Goal: Transaction & Acquisition: Obtain resource

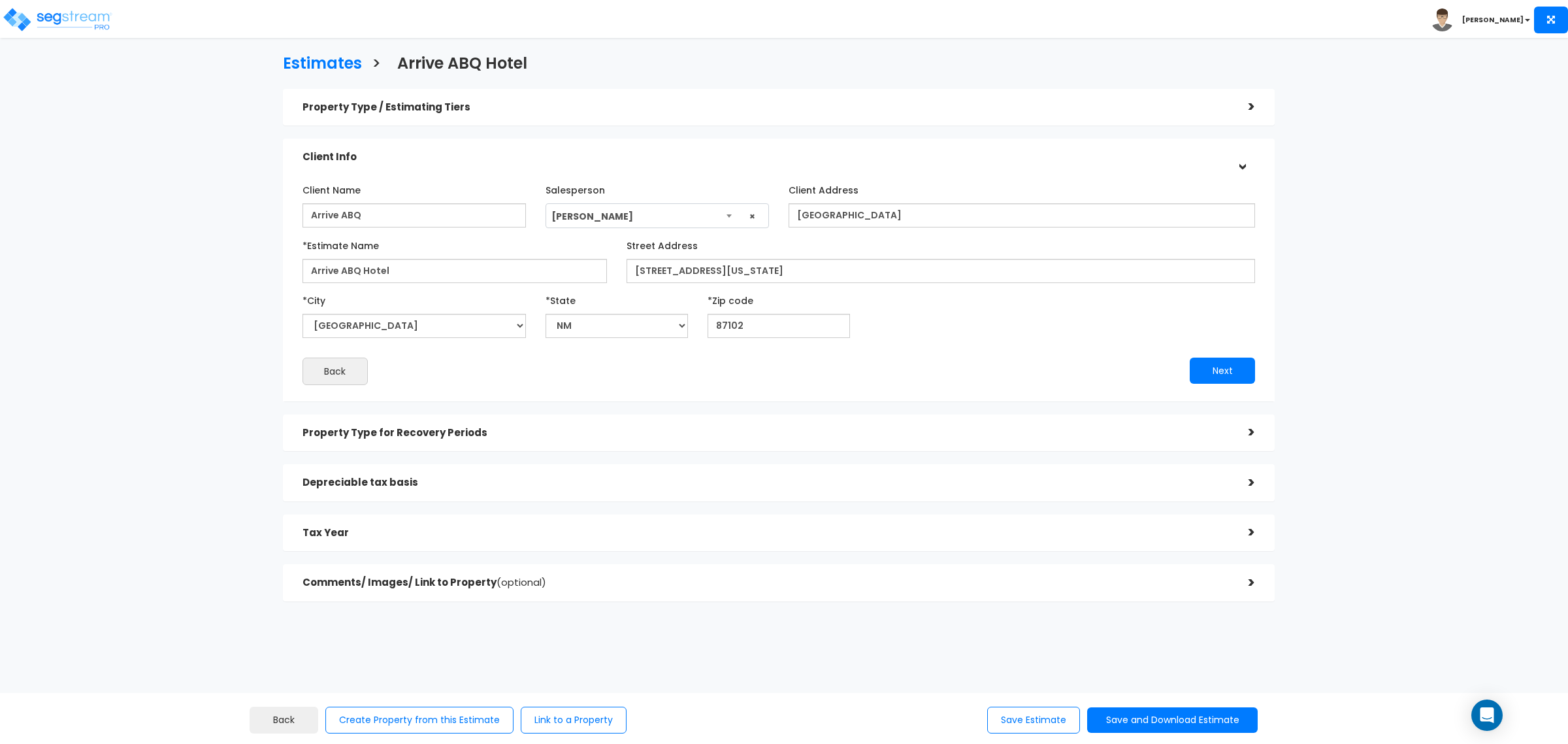
select select "NM"
click at [338, 62] on h3 "Estimates" at bounding box center [322, 65] width 79 height 20
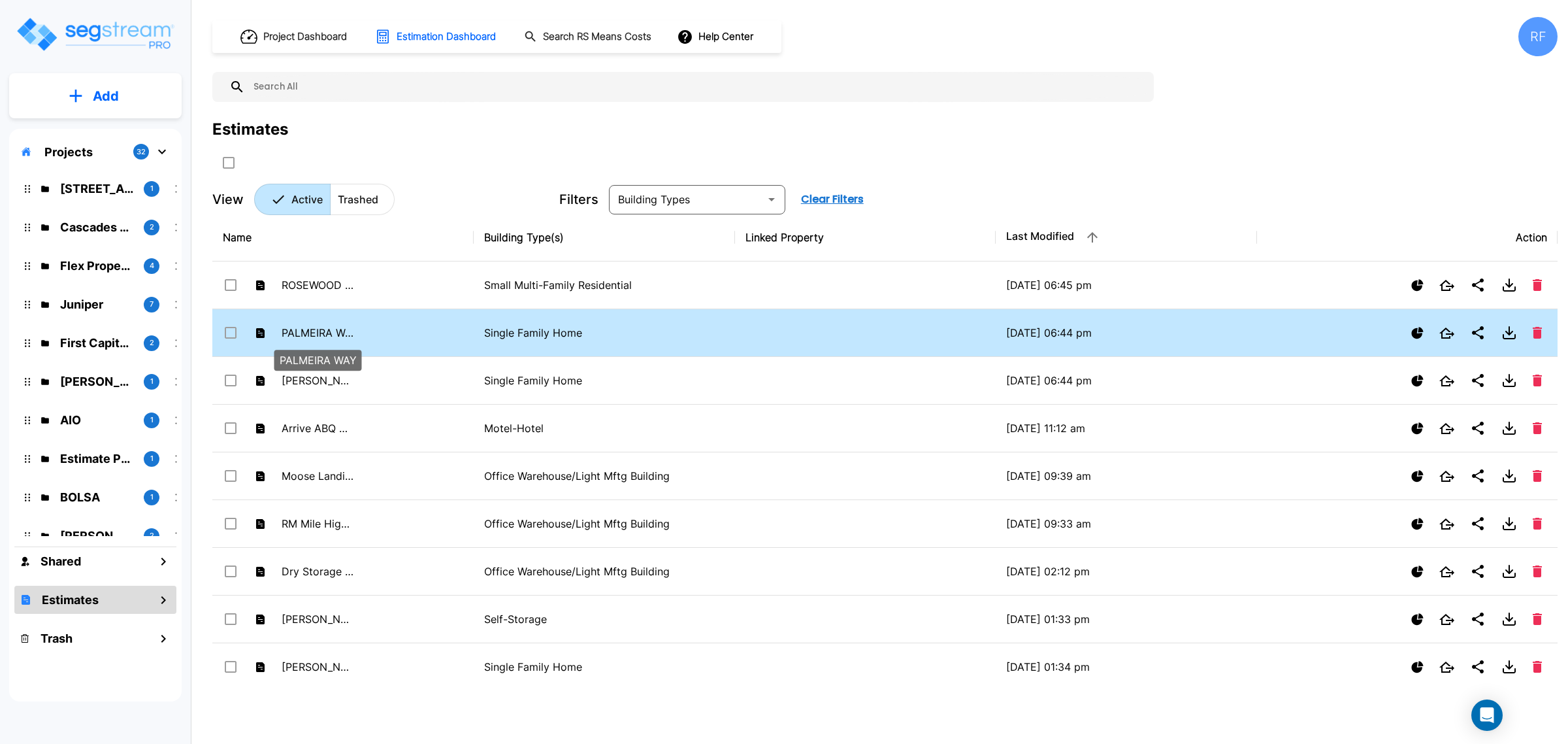
click at [325, 337] on p "PALMEIRA WAY" at bounding box center [317, 333] width 72 height 16
click at [325, 336] on p "PALMEIRA WAY" at bounding box center [317, 333] width 72 height 16
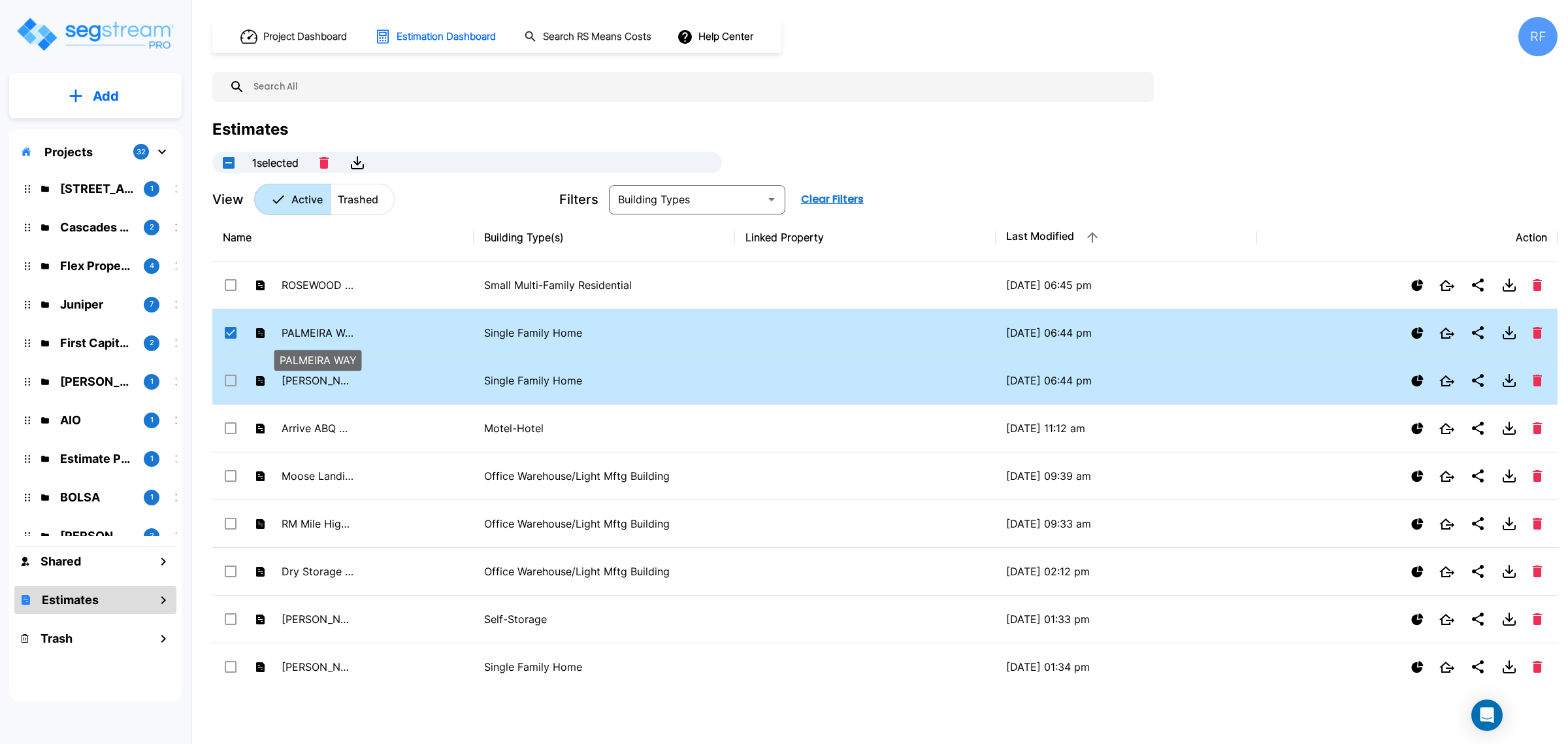
checkbox input "false"
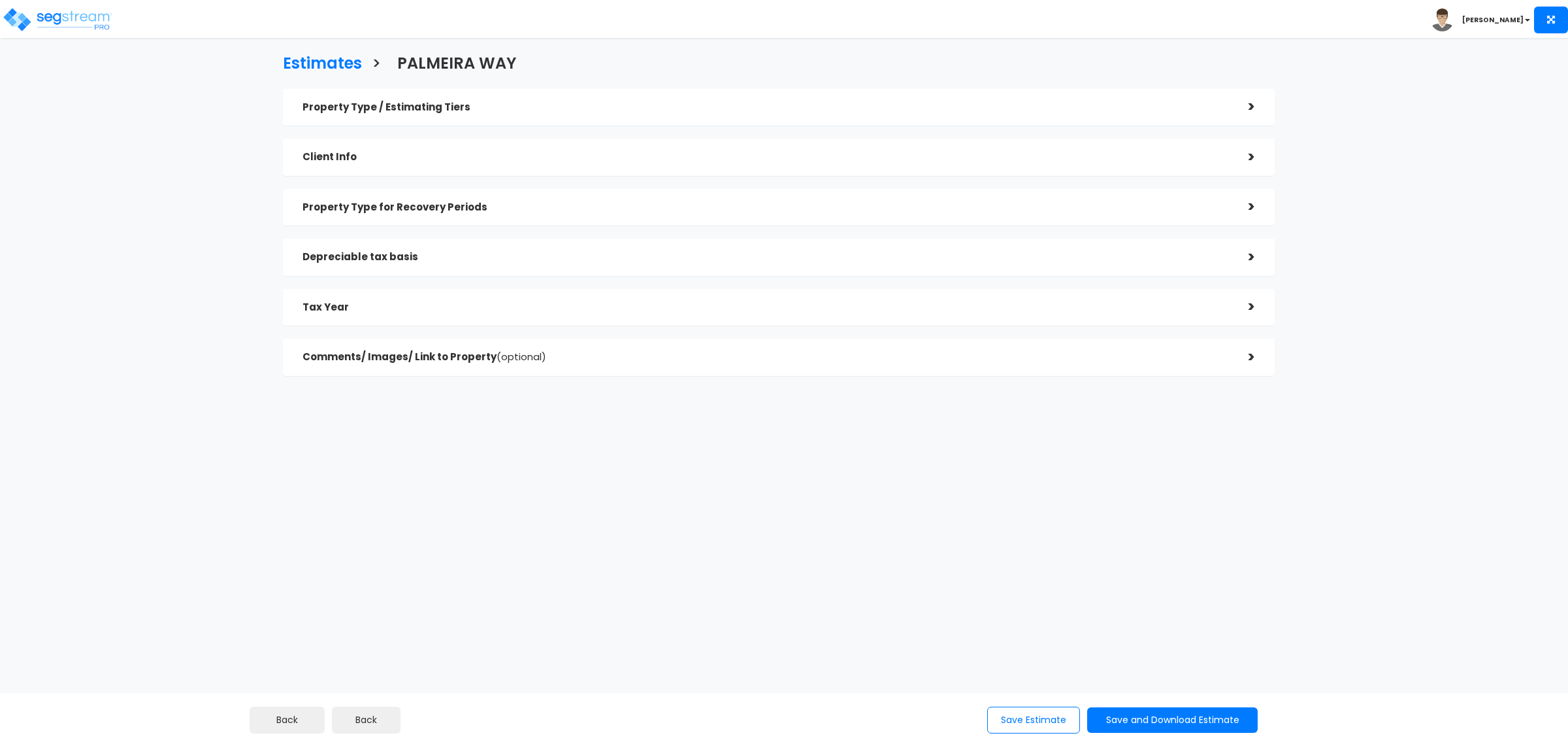
select select "FL"
checkbox input "true"
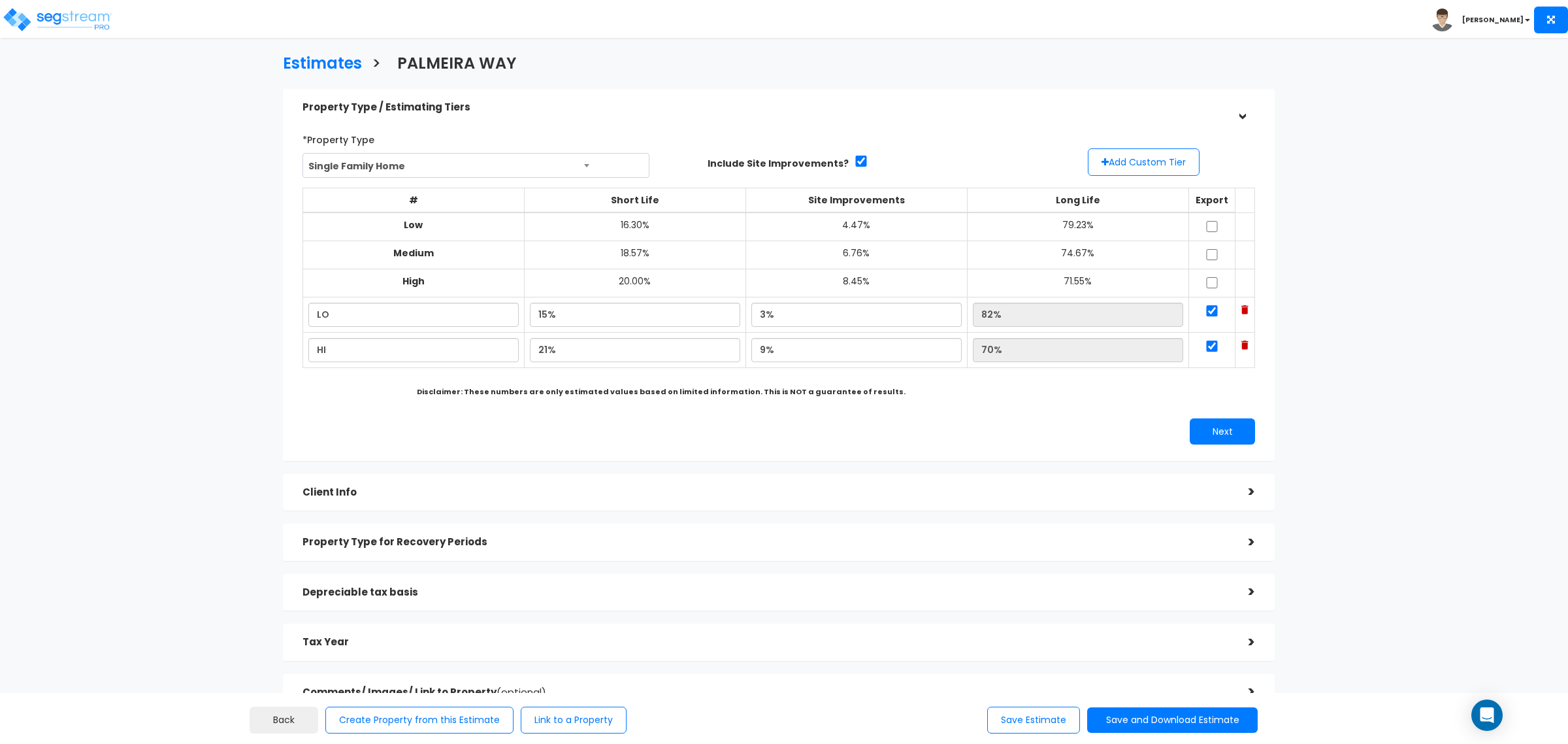
click at [648, 486] on div "Client Info" at bounding box center [765, 493] width 927 height 25
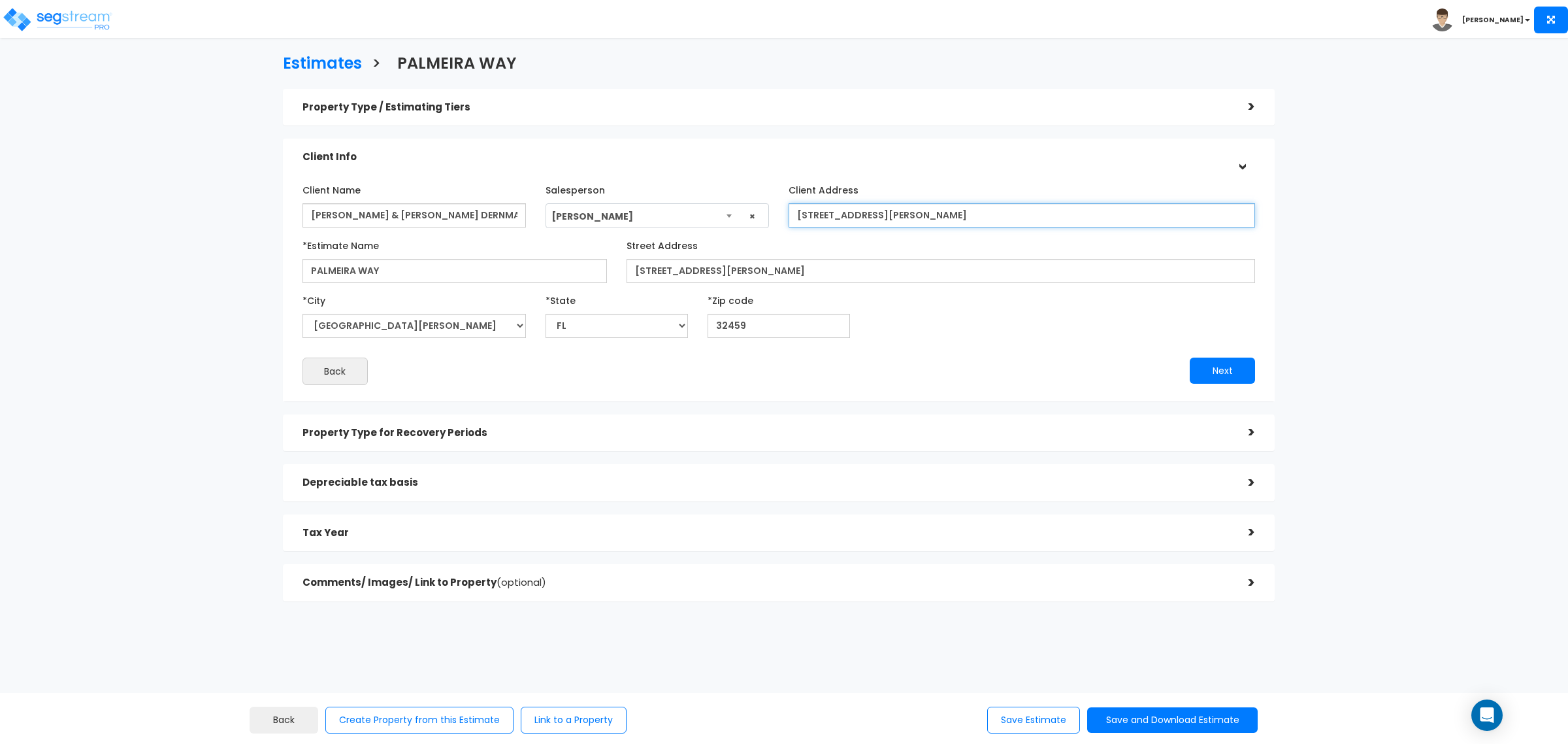
drag, startPoint x: 1041, startPoint y: 214, endPoint x: 697, endPoint y: 222, distance: 344.1
click at [697, 222] on div "Client Name ALAN A. & MELISSA DERNMARKER Salesperson Select Salesperson × Clien…" at bounding box center [779, 203] width 972 height 49
click at [340, 70] on h3 "Estimates" at bounding box center [322, 65] width 79 height 20
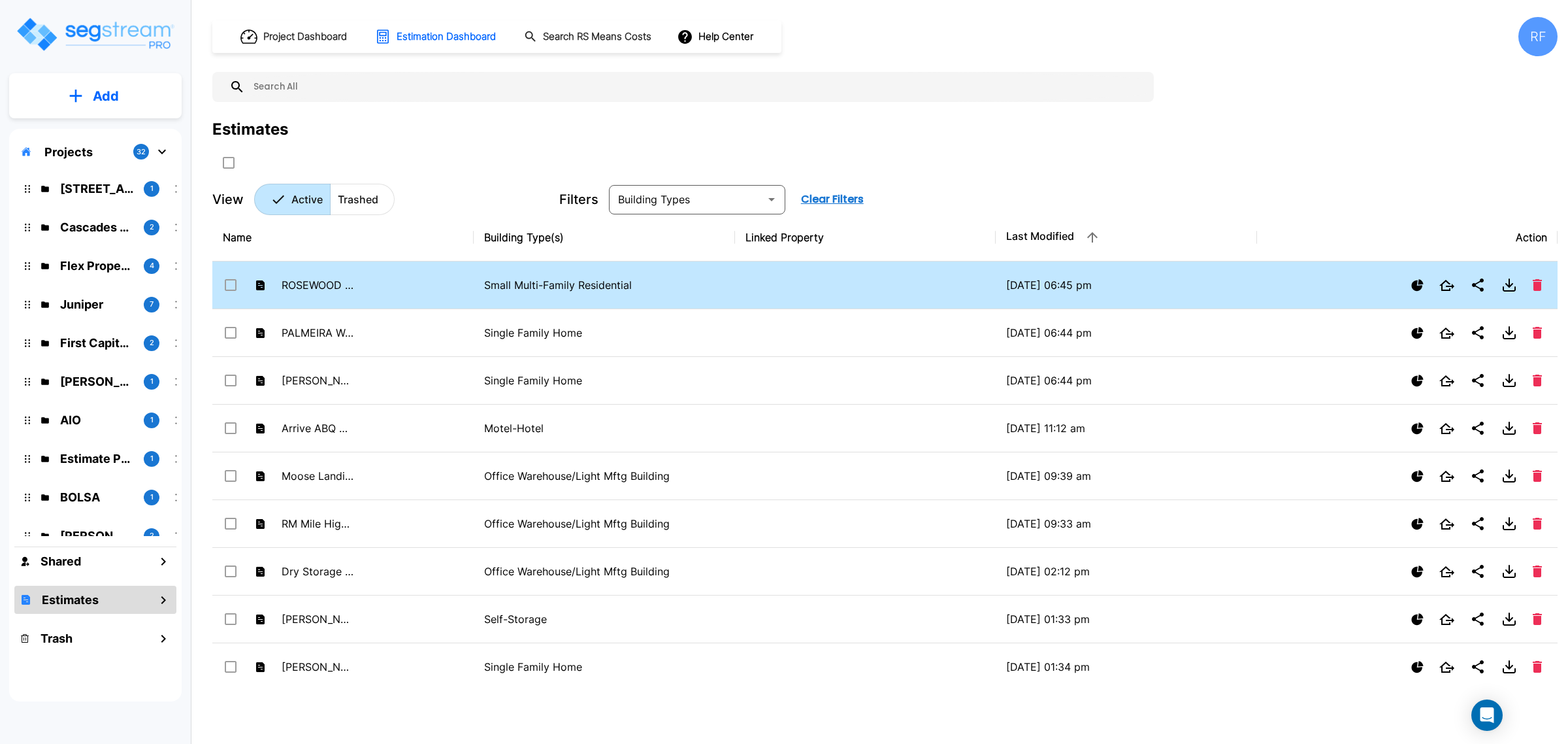
click at [340, 283] on p "ROSEWOOD DUPLEXES" at bounding box center [317, 285] width 72 height 16
click at [314, 299] on td "ROSEWOOD DUPLEXES" at bounding box center [343, 285] width 261 height 48
checkbox input "false"
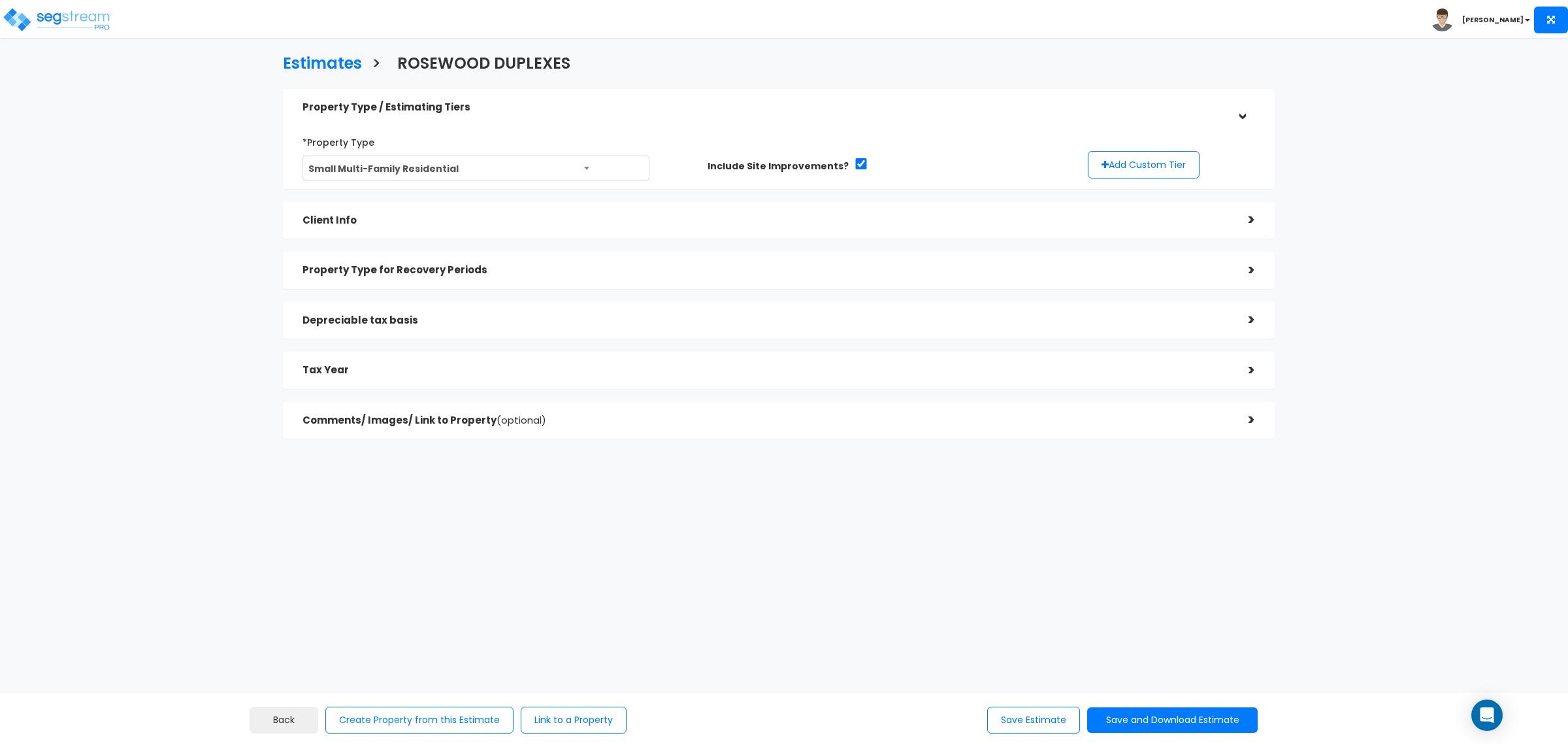
select select "TX"
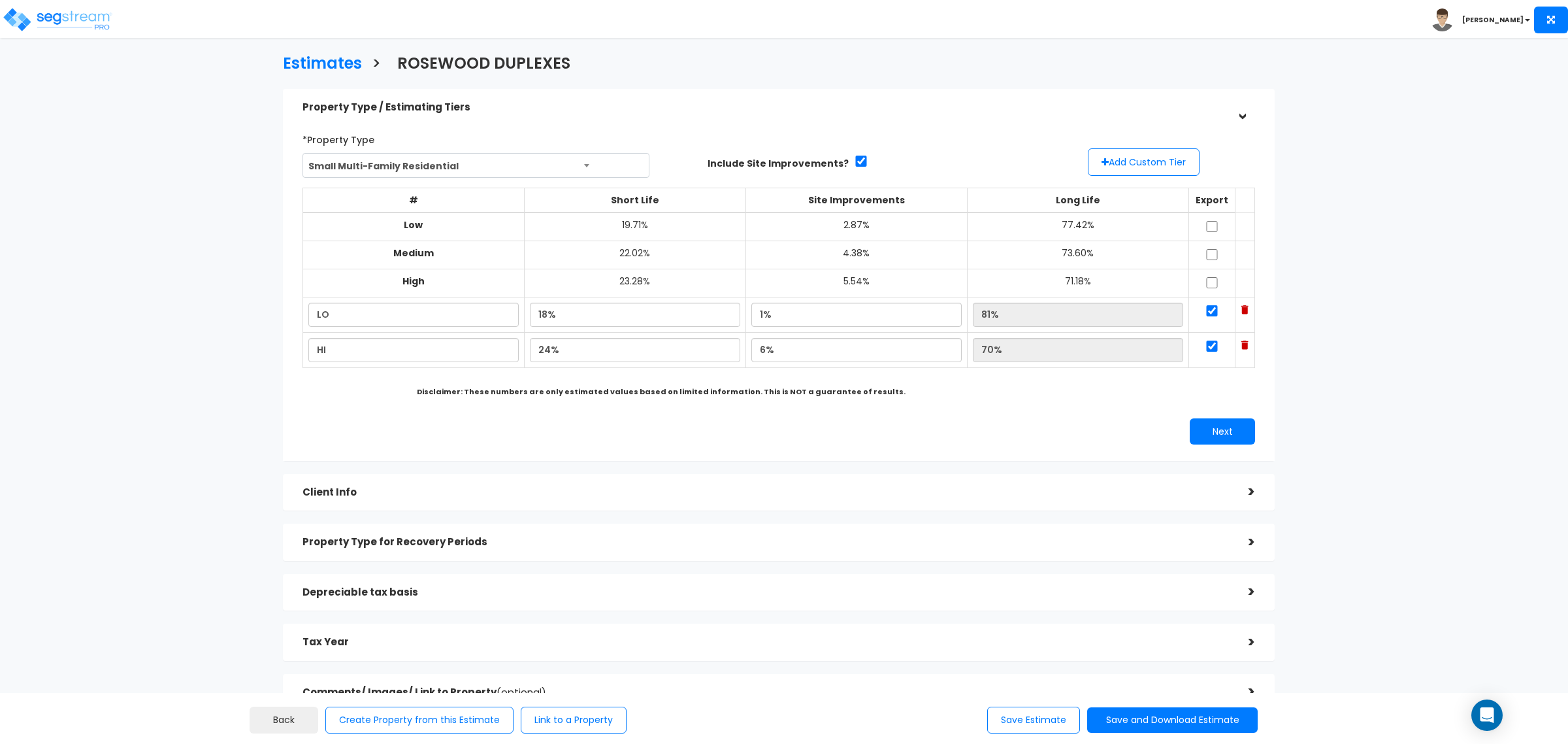
click at [380, 499] on div "Client Info" at bounding box center [765, 493] width 927 height 25
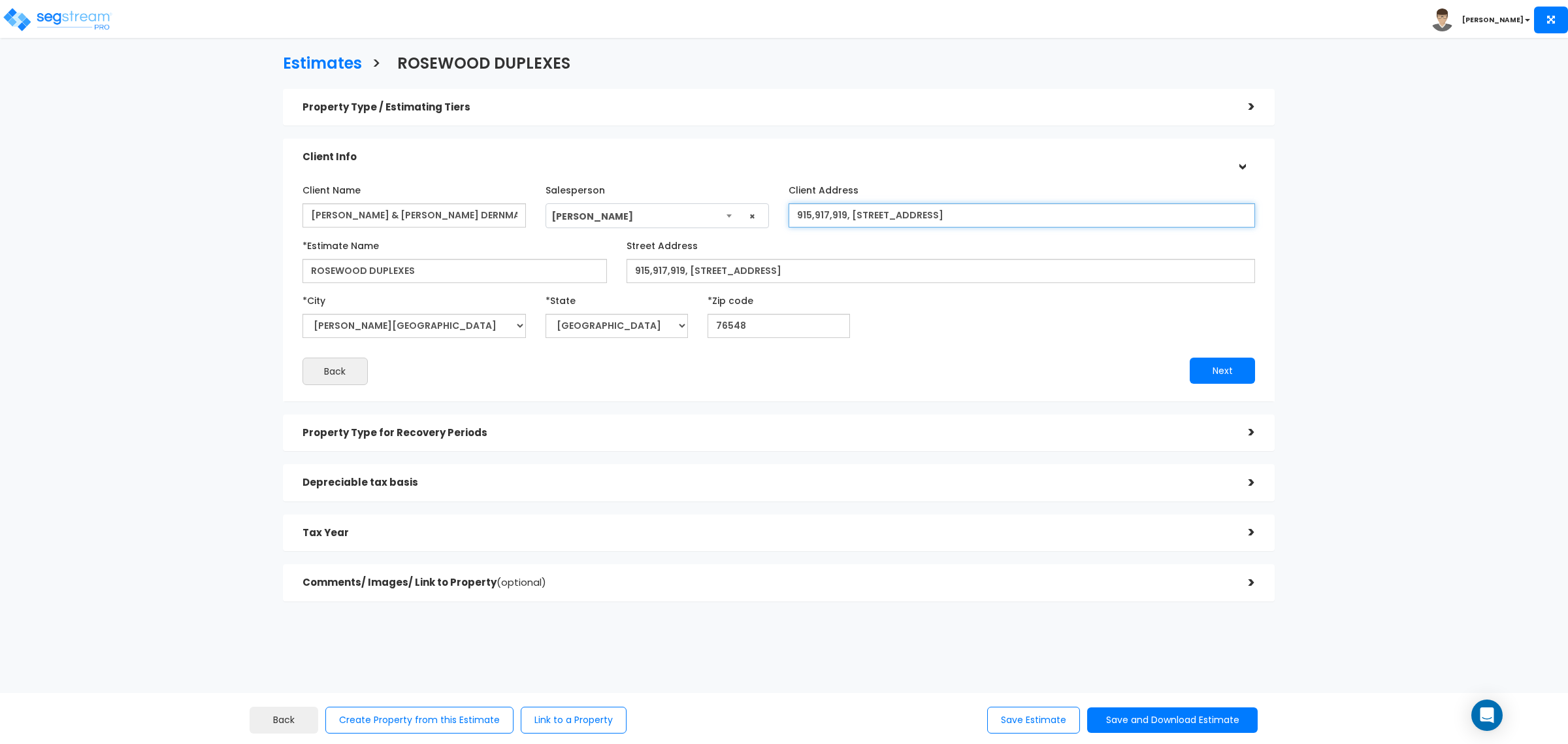
drag, startPoint x: 1121, startPoint y: 216, endPoint x: 559, endPoint y: 170, distance: 563.9
click at [559, 170] on div "Client Name ALAN A. & MELISSA DERNMARKER Salesperson Select Salesperson × Clien…" at bounding box center [778, 282] width 992 height 239
drag, startPoint x: 298, startPoint y: 67, endPoint x: 314, endPoint y: 69, distance: 16.1
click at [299, 67] on h3 "Estimates" at bounding box center [322, 65] width 79 height 20
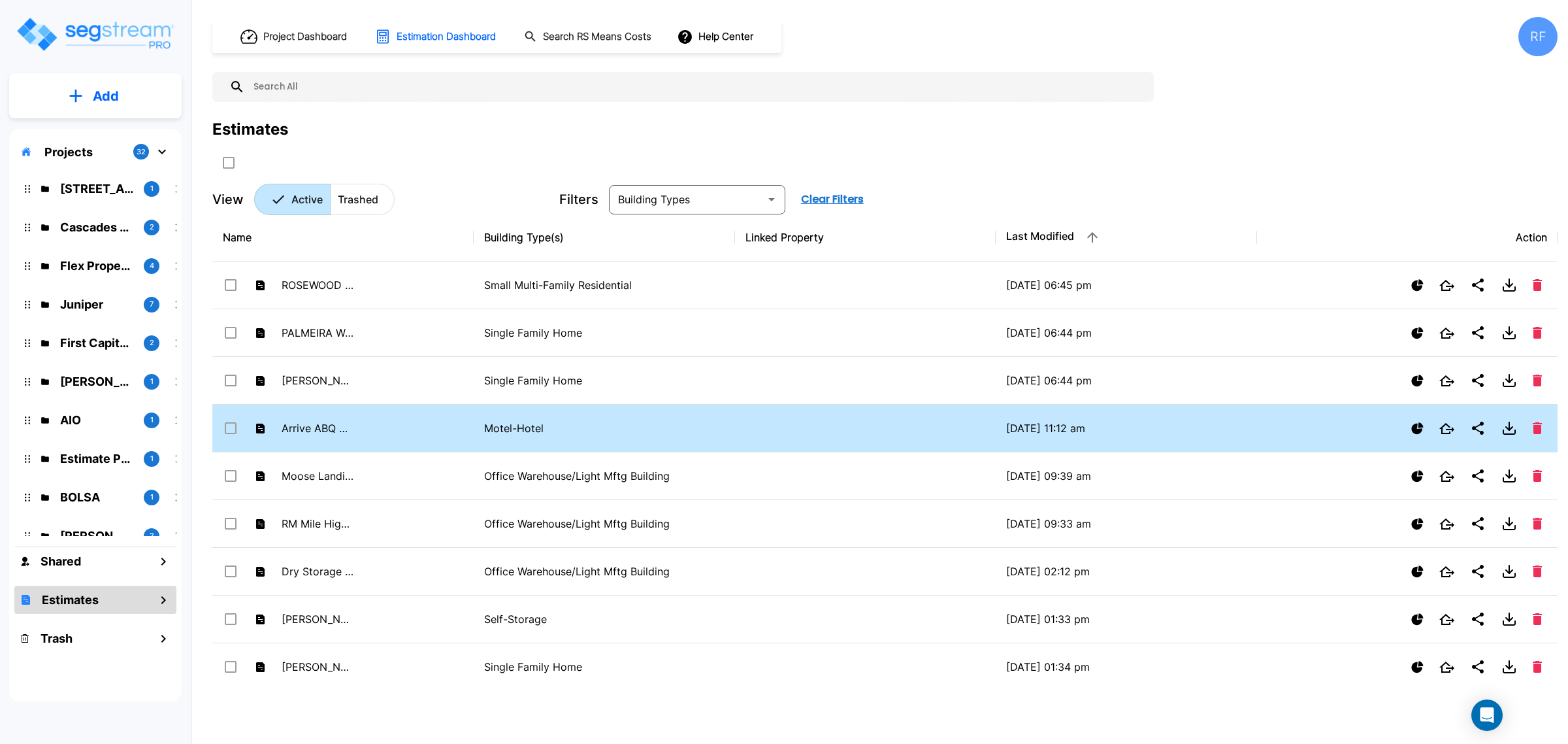
drag, startPoint x: 333, startPoint y: 429, endPoint x: 497, endPoint y: 426, distance: 164.0
click at [333, 428] on p "Arrive ABQ Hotel" at bounding box center [317, 429] width 72 height 16
click at [539, 423] on p "Motel-Hotel" at bounding box center [604, 429] width 240 height 16
checkbox input "false"
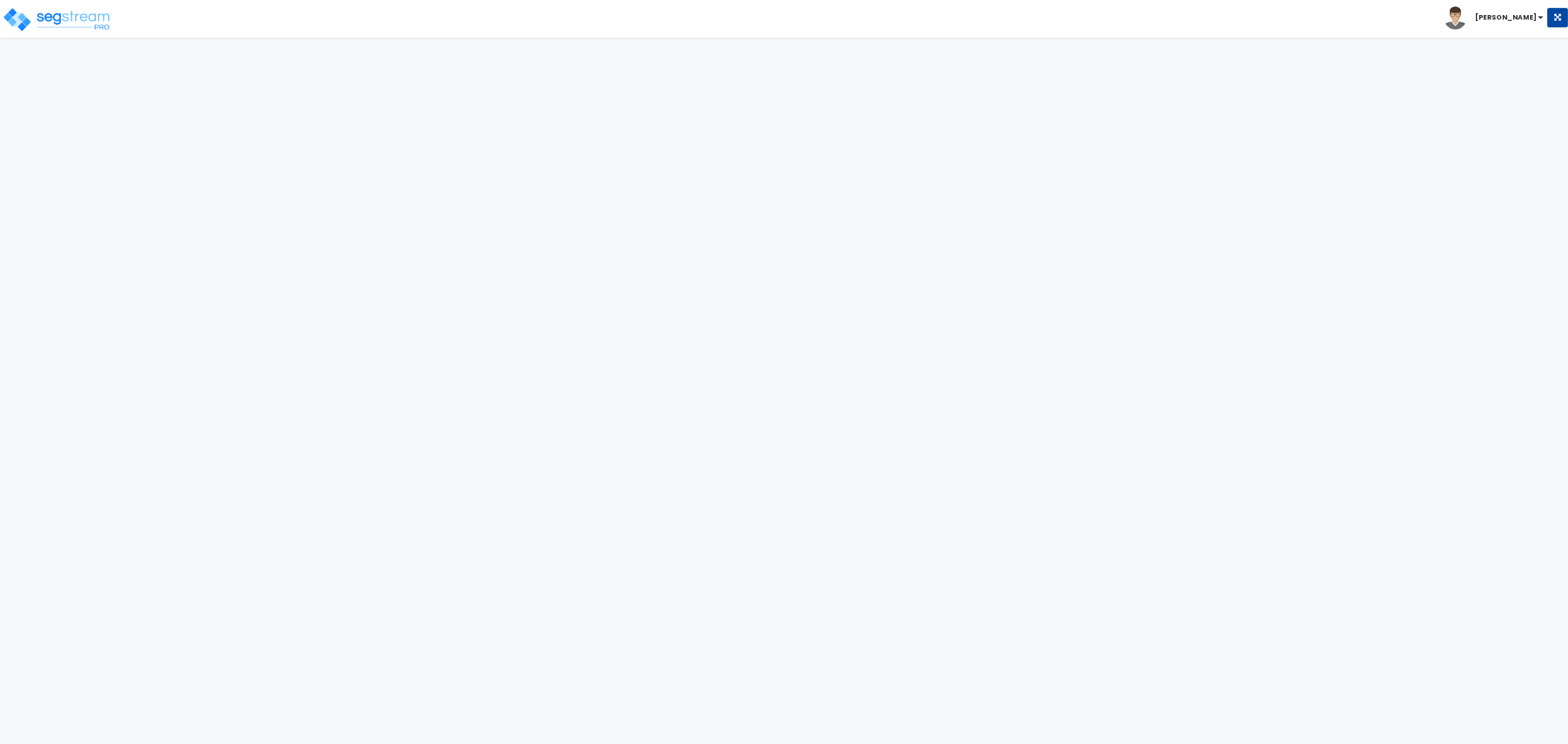
select select "NM"
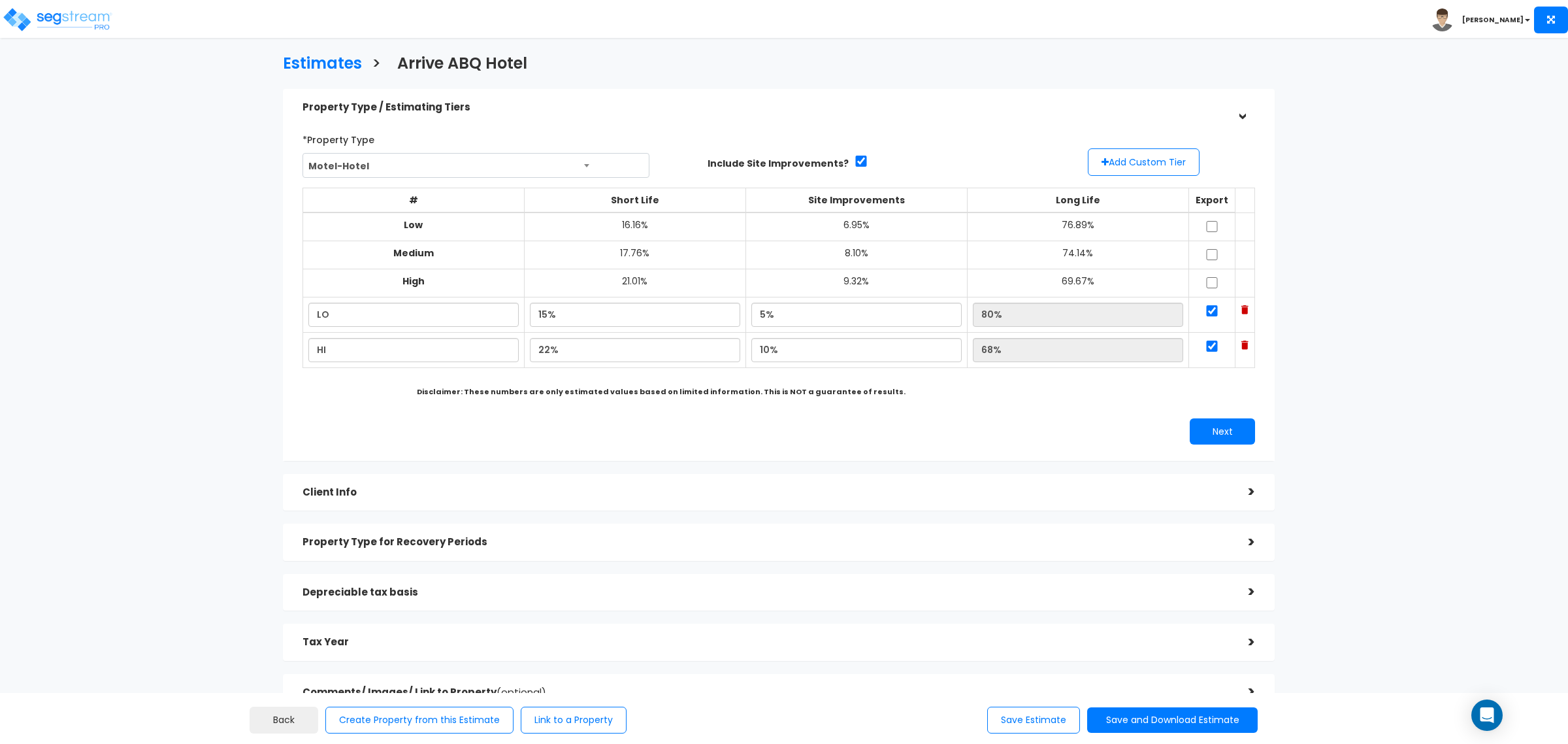
click at [441, 482] on div "Client Info" at bounding box center [765, 493] width 927 height 25
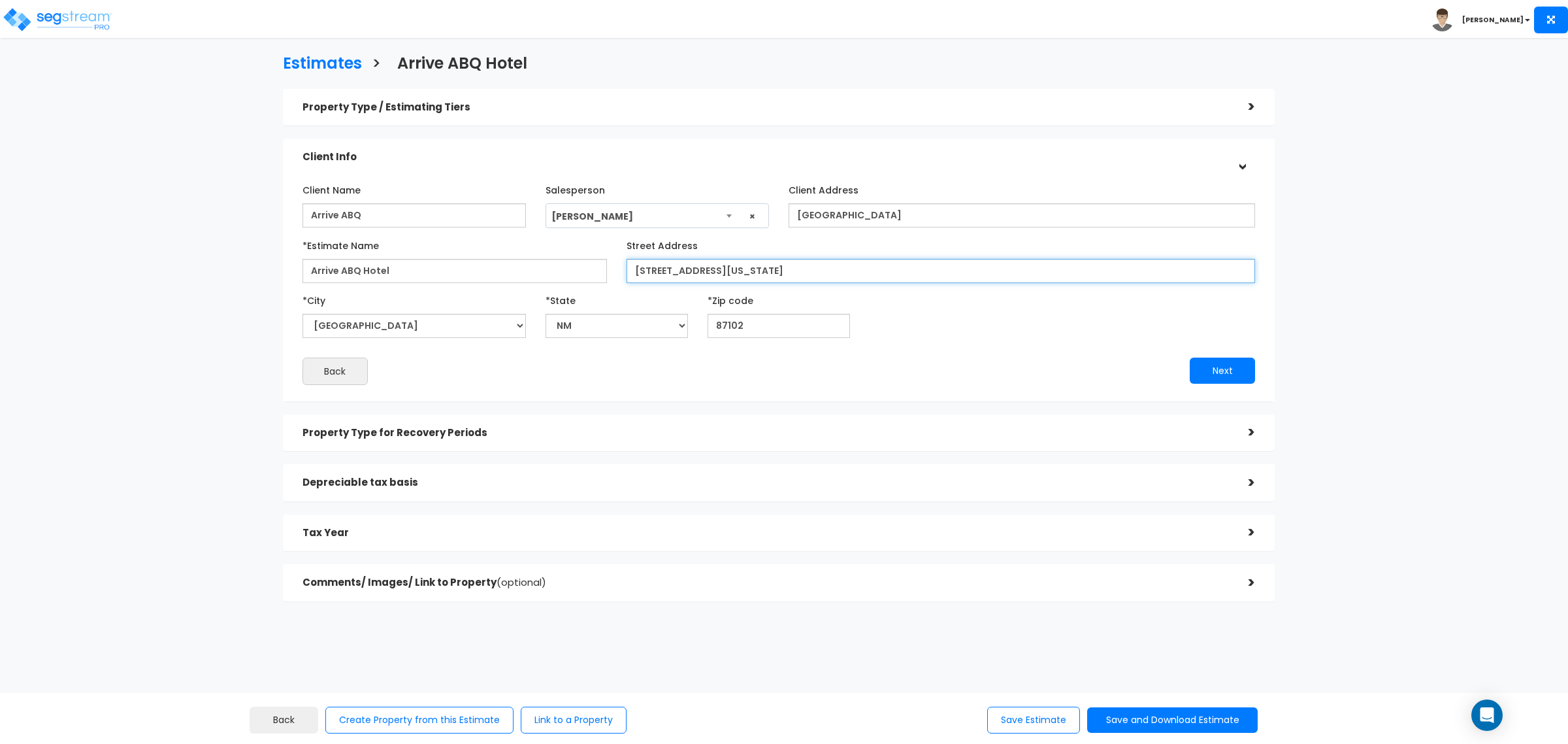
drag, startPoint x: 886, startPoint y: 271, endPoint x: 611, endPoint y: 280, distance: 275.1
click at [611, 280] on div "*Estimate Name Arrive ABQ Hotel Street Address" at bounding box center [779, 258] width 972 height 48
click at [468, 526] on div "Tax Year" at bounding box center [765, 533] width 927 height 25
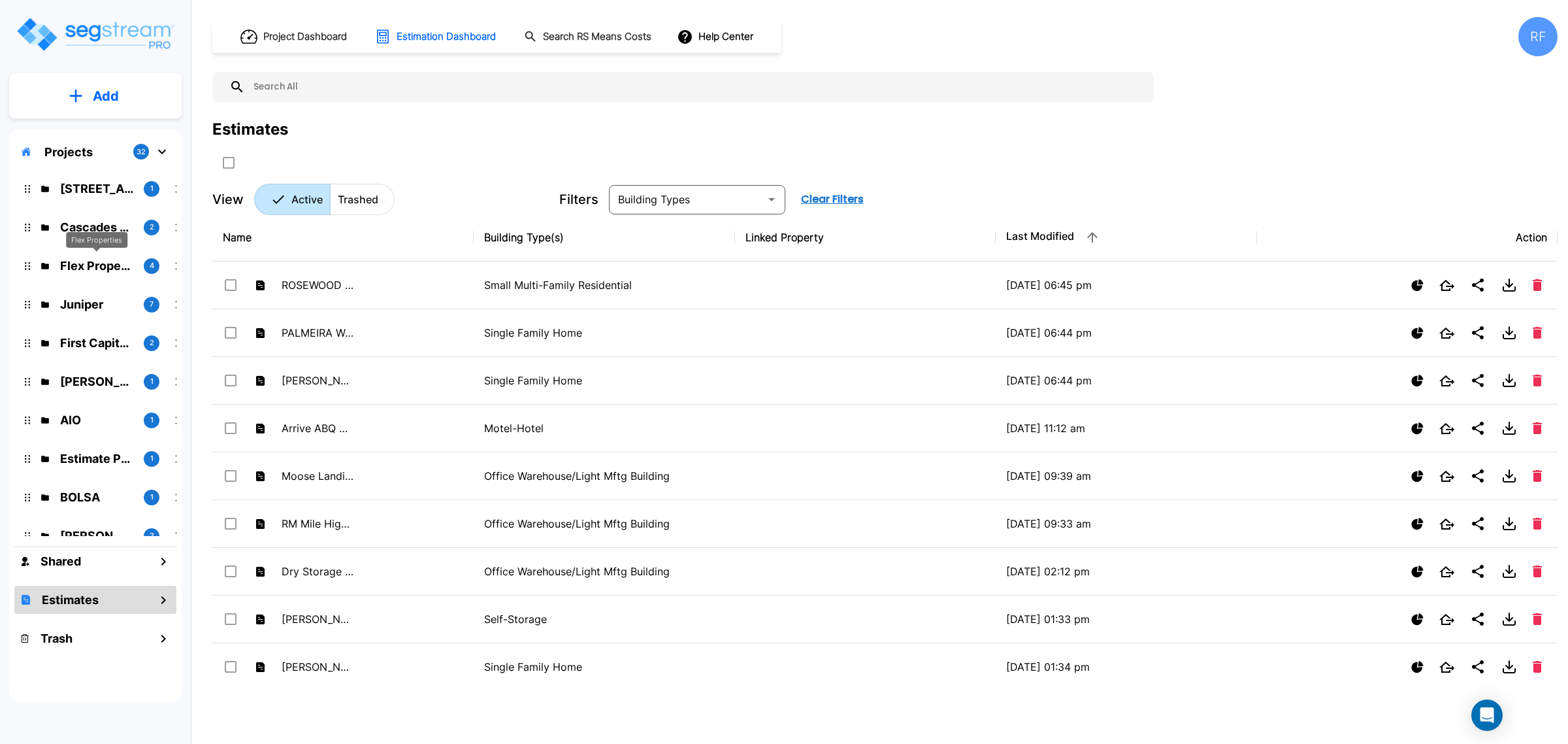
click at [66, 257] on p "Flex Properties" at bounding box center [96, 266] width 73 height 17
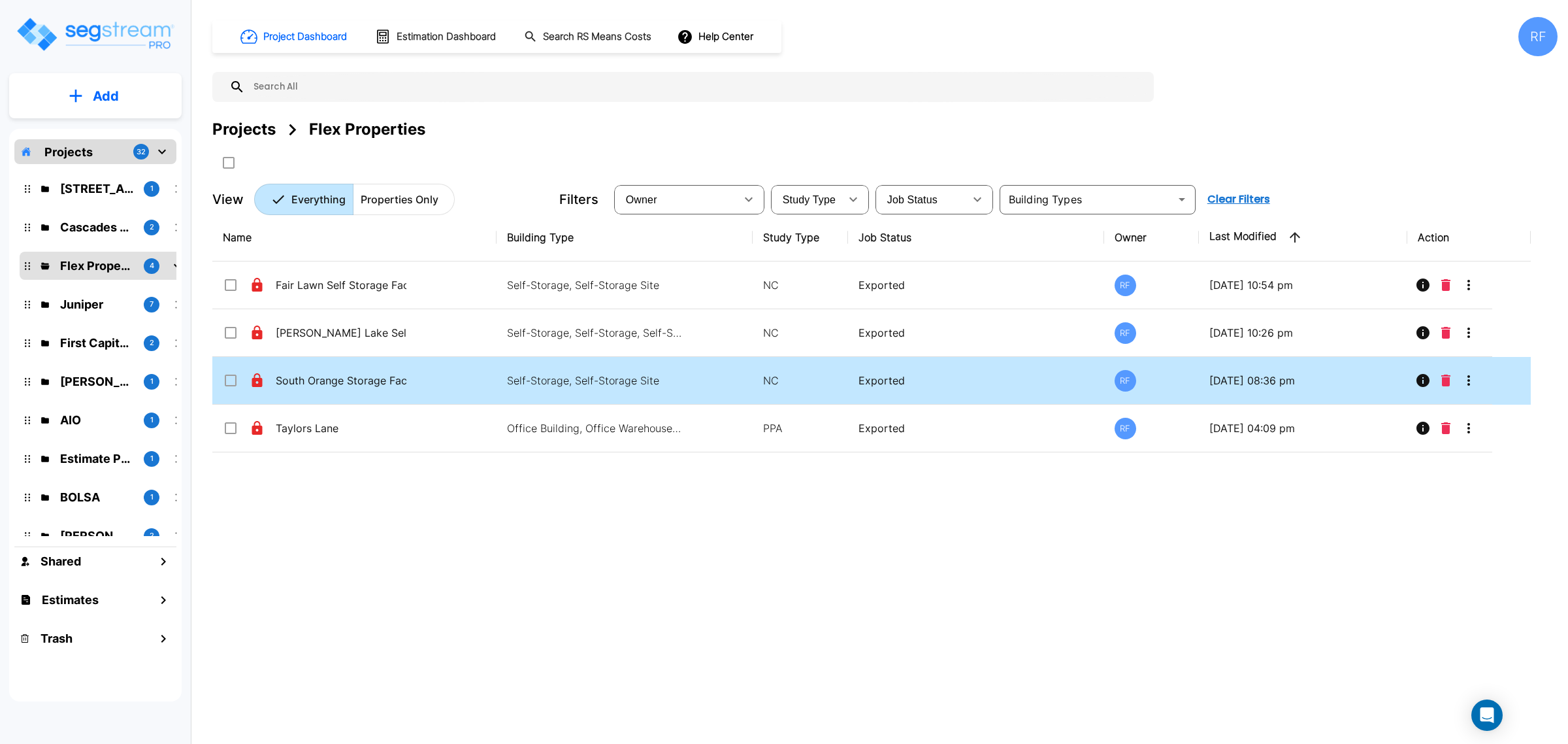
click at [1474, 386] on icon "More-Options" at bounding box center [1469, 380] width 16 height 16
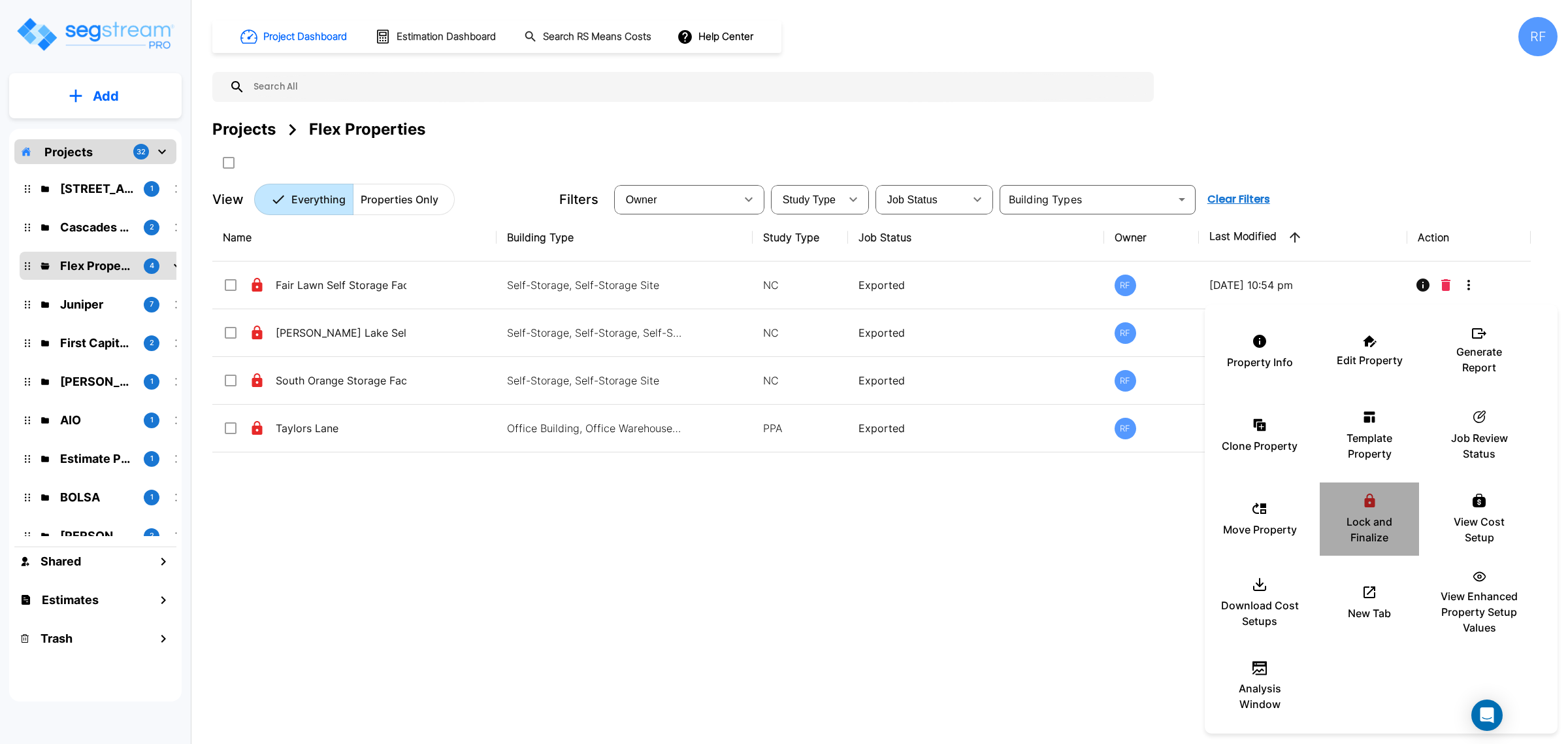
click at [1357, 498] on div "Lock and Finalize" at bounding box center [1370, 519] width 79 height 66
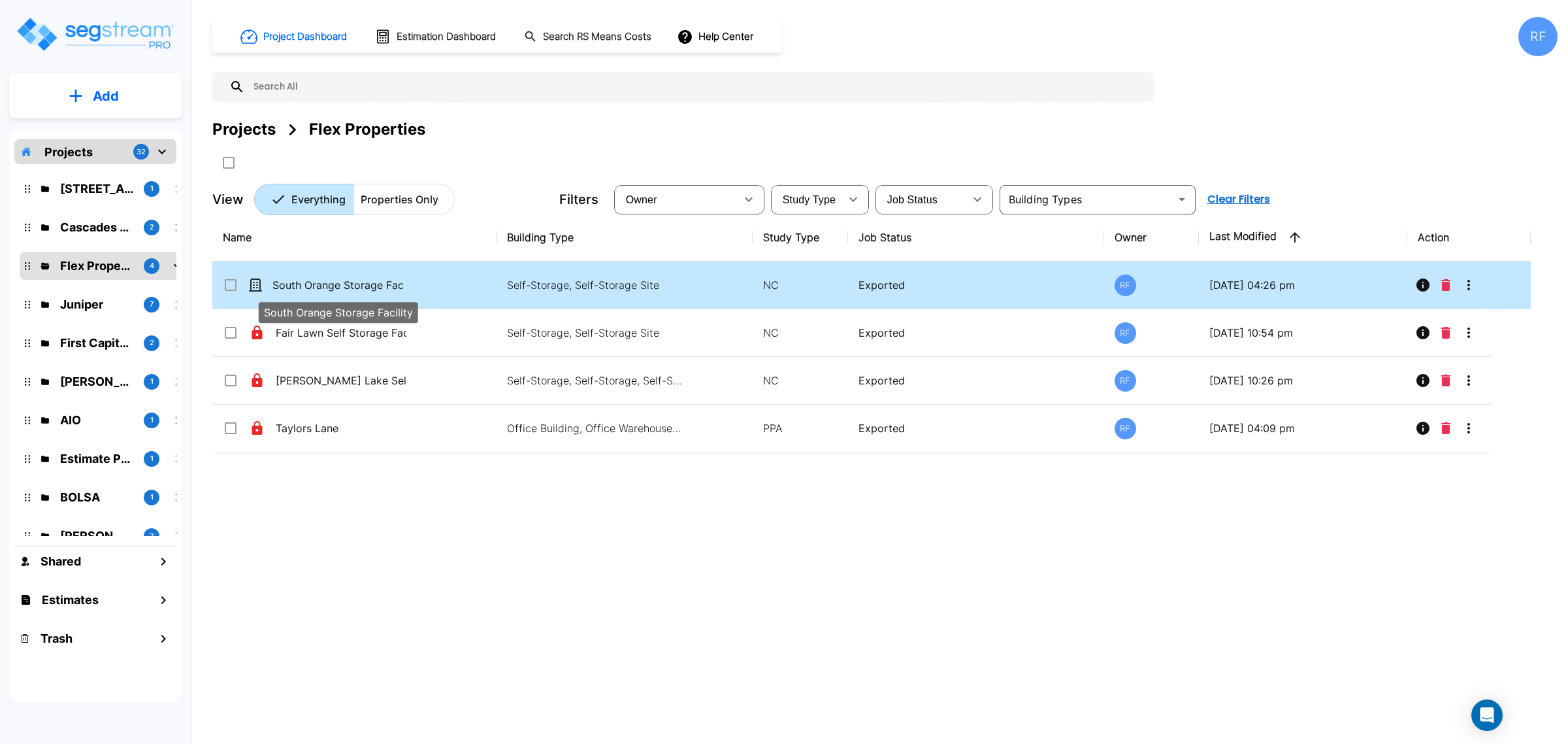
click at [309, 281] on p "South Orange Storage Facility" at bounding box center [338, 285] width 131 height 16
checkbox input "true"
click at [309, 281] on p "South Orange Storage Facility" at bounding box center [338, 285] width 131 height 16
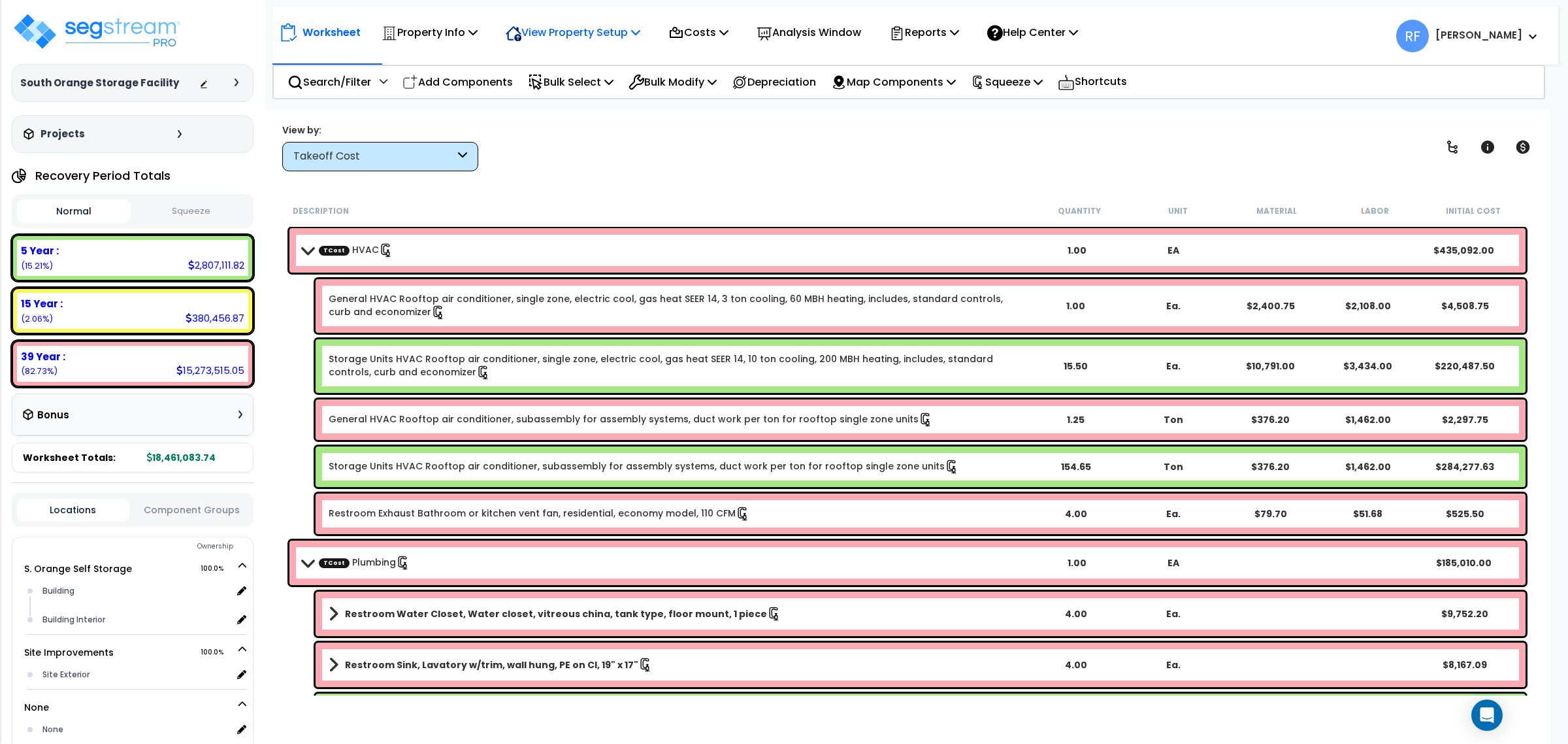
click at [591, 25] on p "View Property Setup" at bounding box center [573, 32] width 135 height 17
click at [445, 30] on p "Property Info" at bounding box center [429, 32] width 96 height 17
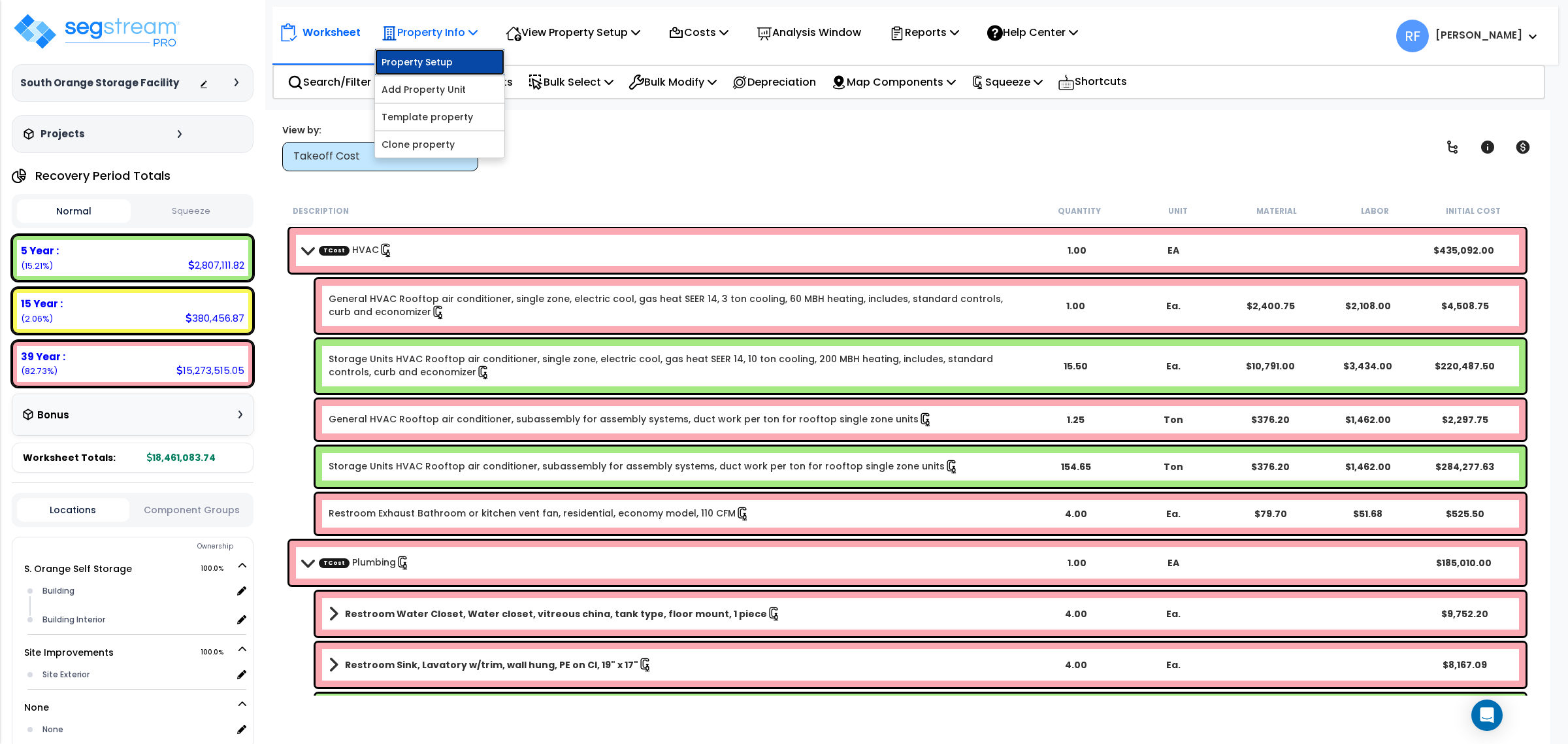
click at [449, 61] on link "Property Setup" at bounding box center [439, 62] width 129 height 26
click at [940, 33] on p "Reports" at bounding box center [924, 32] width 70 height 17
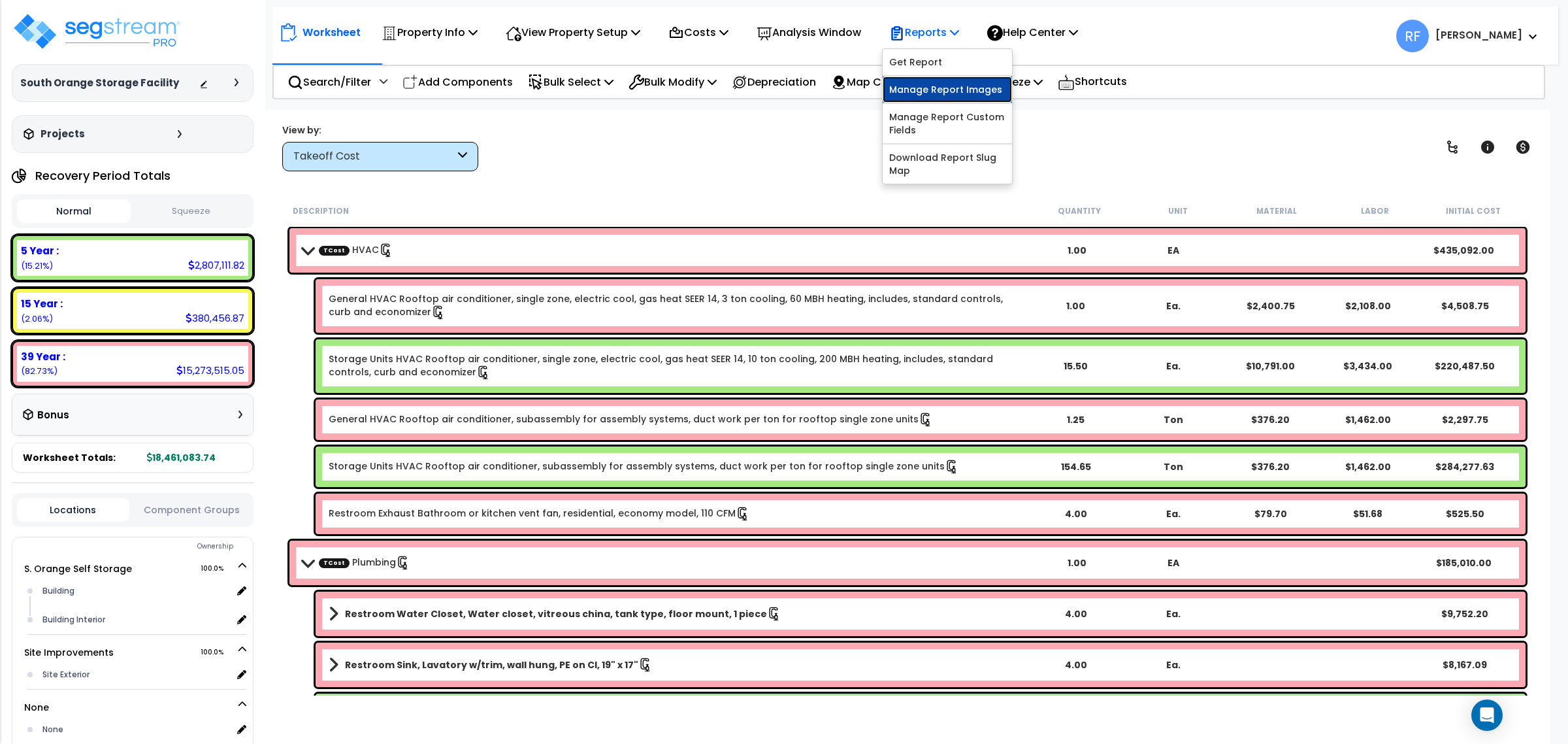
click at [938, 90] on link "Manage Report Images" at bounding box center [947, 89] width 129 height 26
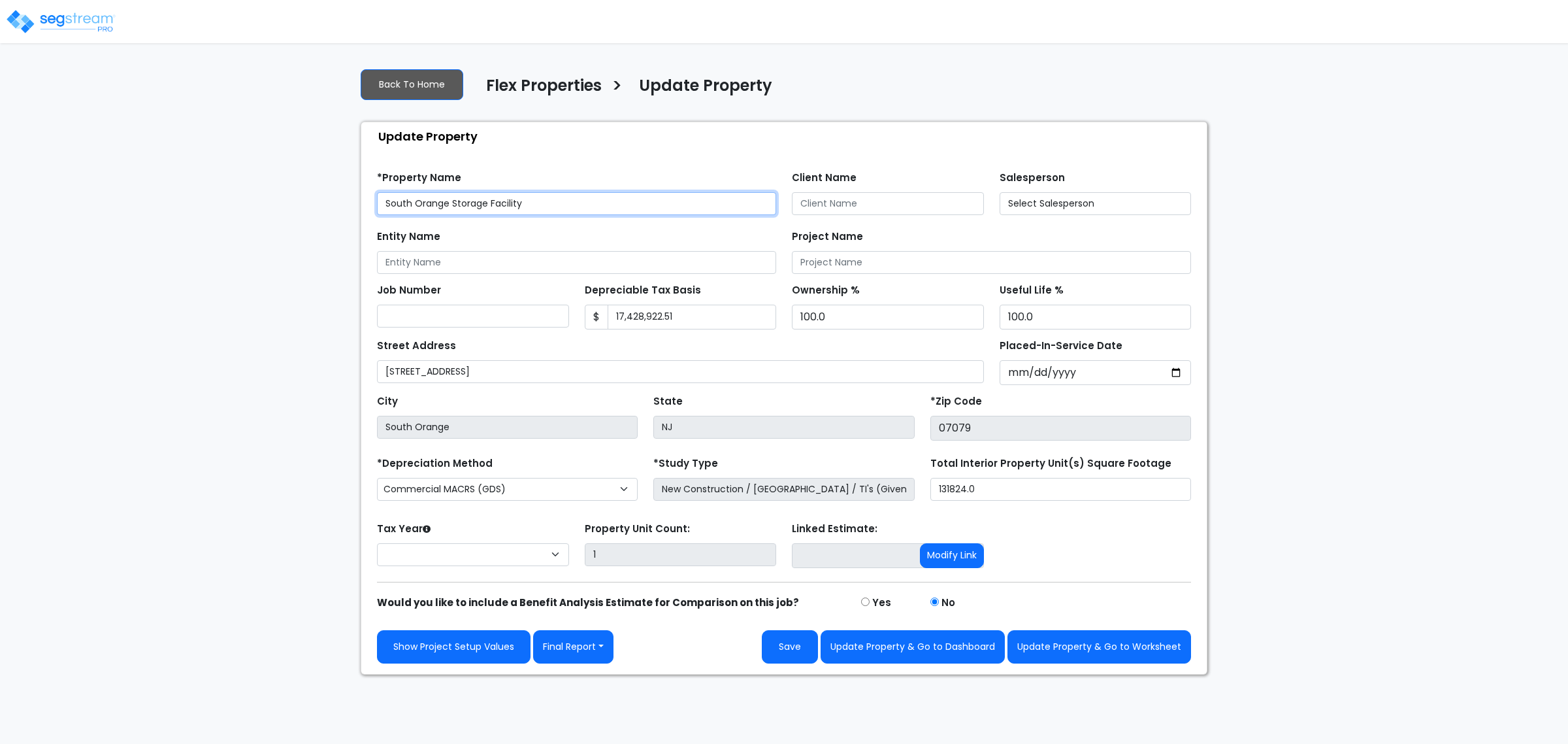
select select "2023"
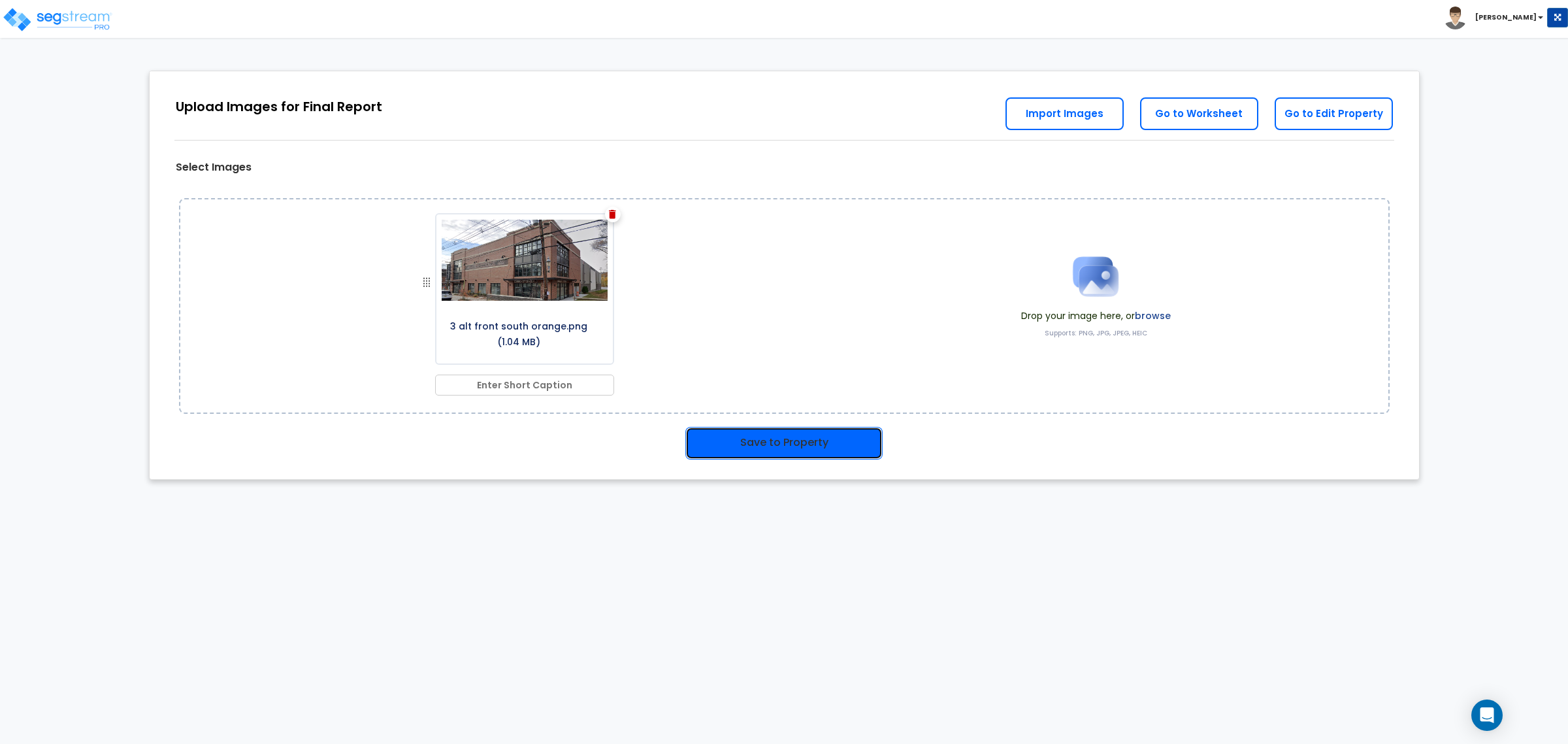
click at [788, 452] on button "Save to Property" at bounding box center [784, 443] width 198 height 32
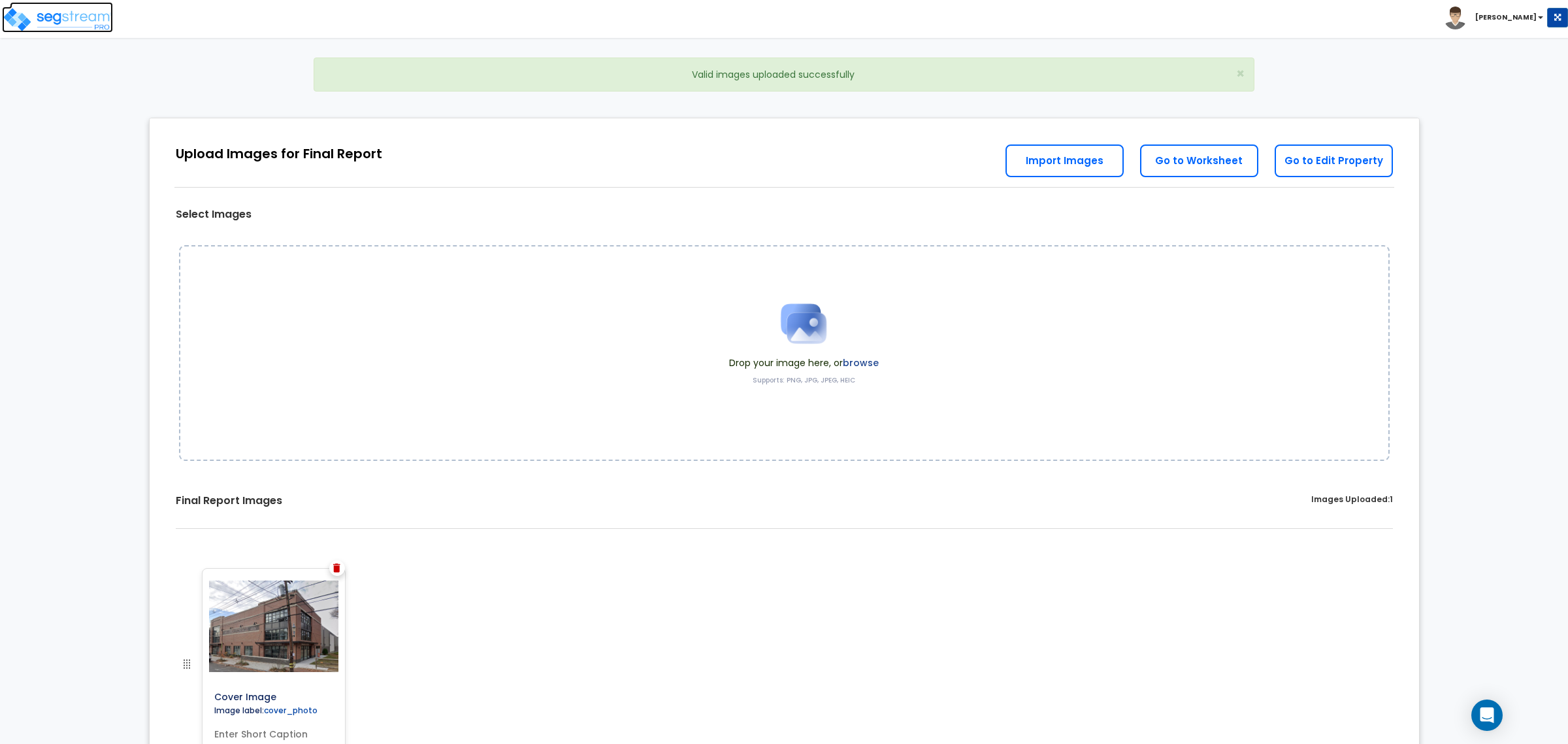
drag, startPoint x: 76, startPoint y: 22, endPoint x: 86, endPoint y: 20, distance: 10.2
click at [76, 22] on img at bounding box center [58, 19] width 111 height 26
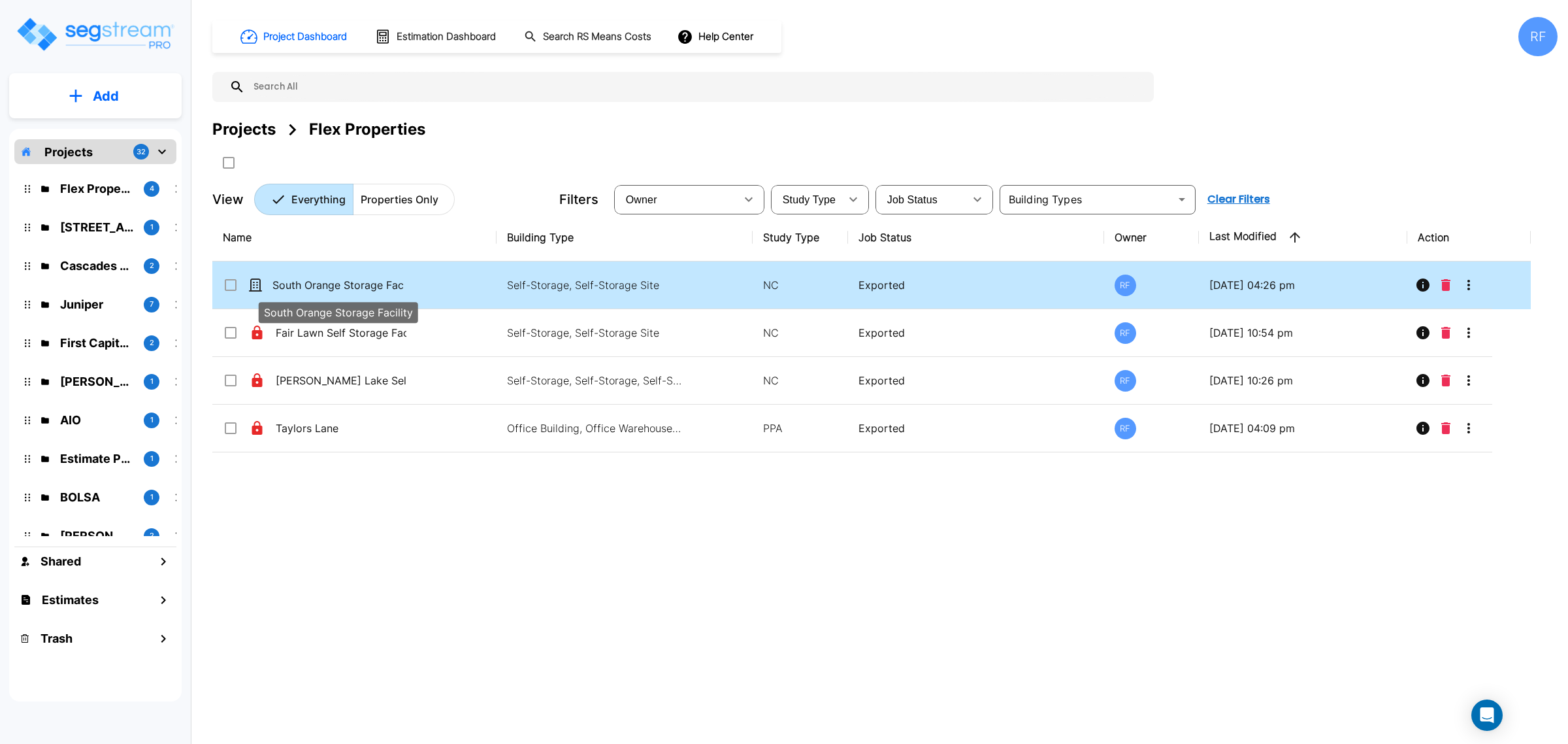
click at [372, 289] on p "South Orange Storage Facility" at bounding box center [338, 285] width 131 height 16
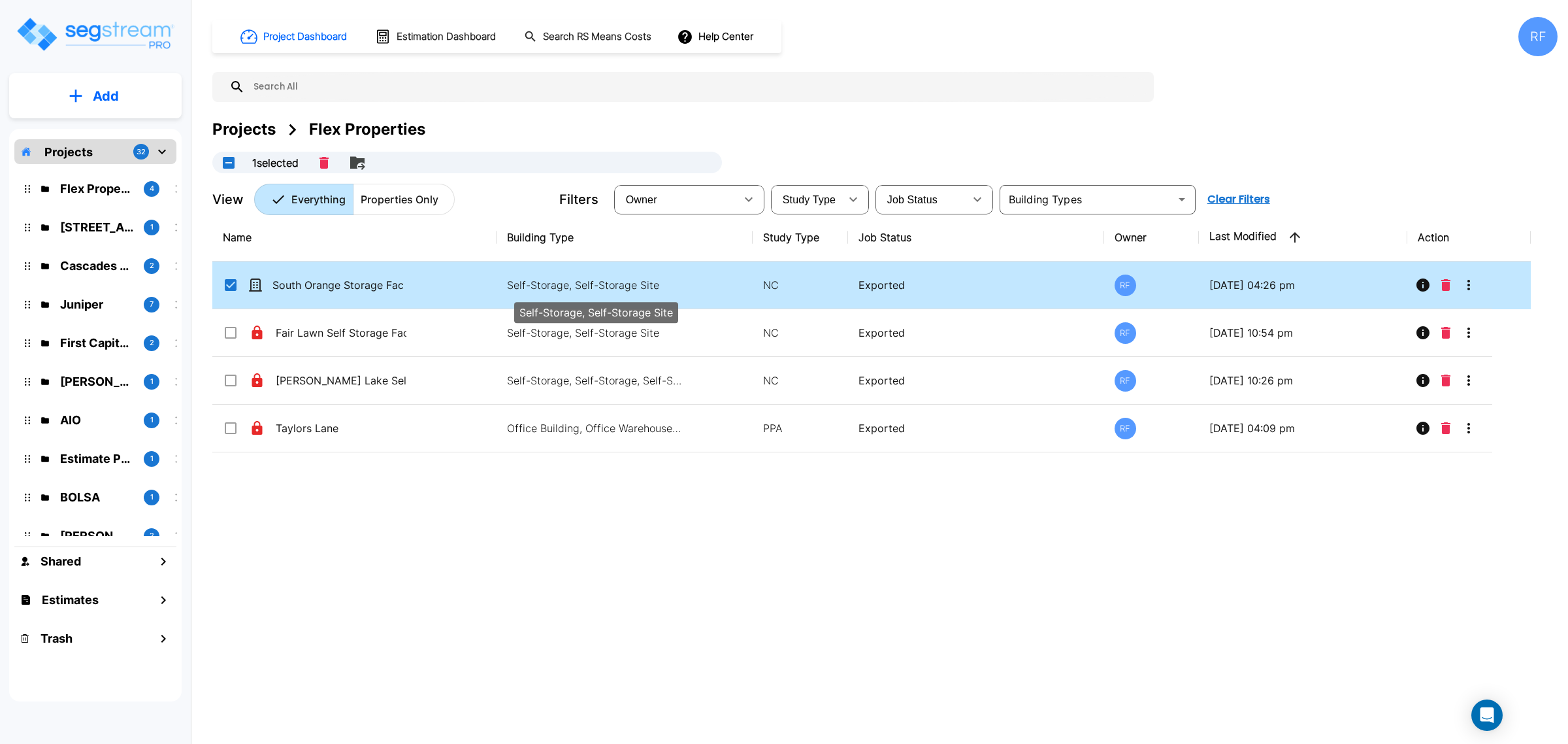
click at [603, 281] on p "Self-Storage, Self-Storage Site" at bounding box center [595, 285] width 177 height 16
checkbox input "false"
click at [603, 281] on p "Self-Storage, Self-Storage Site" at bounding box center [595, 285] width 177 height 16
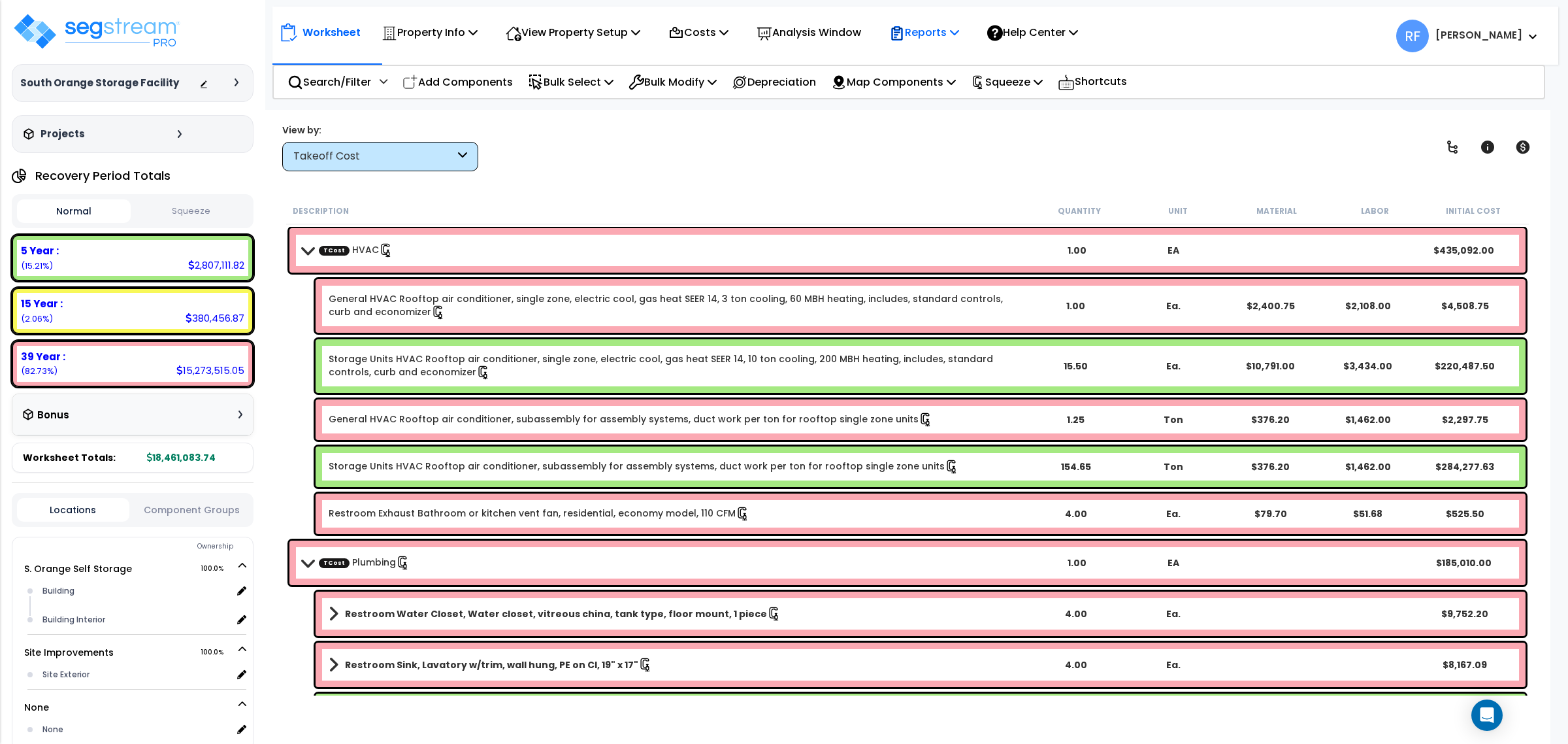
click at [959, 26] on p "Reports" at bounding box center [924, 32] width 70 height 17
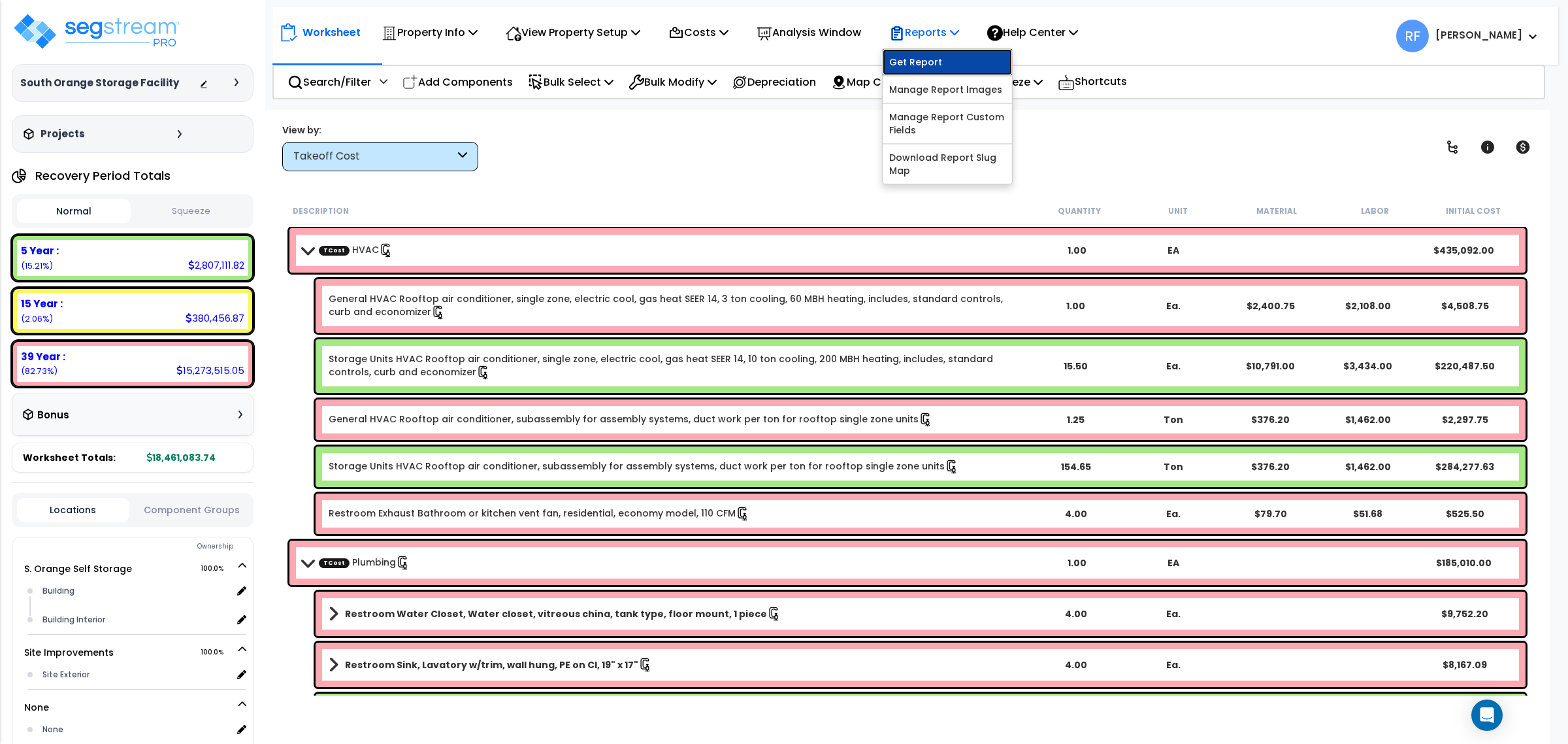
drag, startPoint x: 980, startPoint y: 58, endPoint x: 1000, endPoint y: 56, distance: 20.1
click at [980, 57] on link "Get Report" at bounding box center [947, 62] width 129 height 26
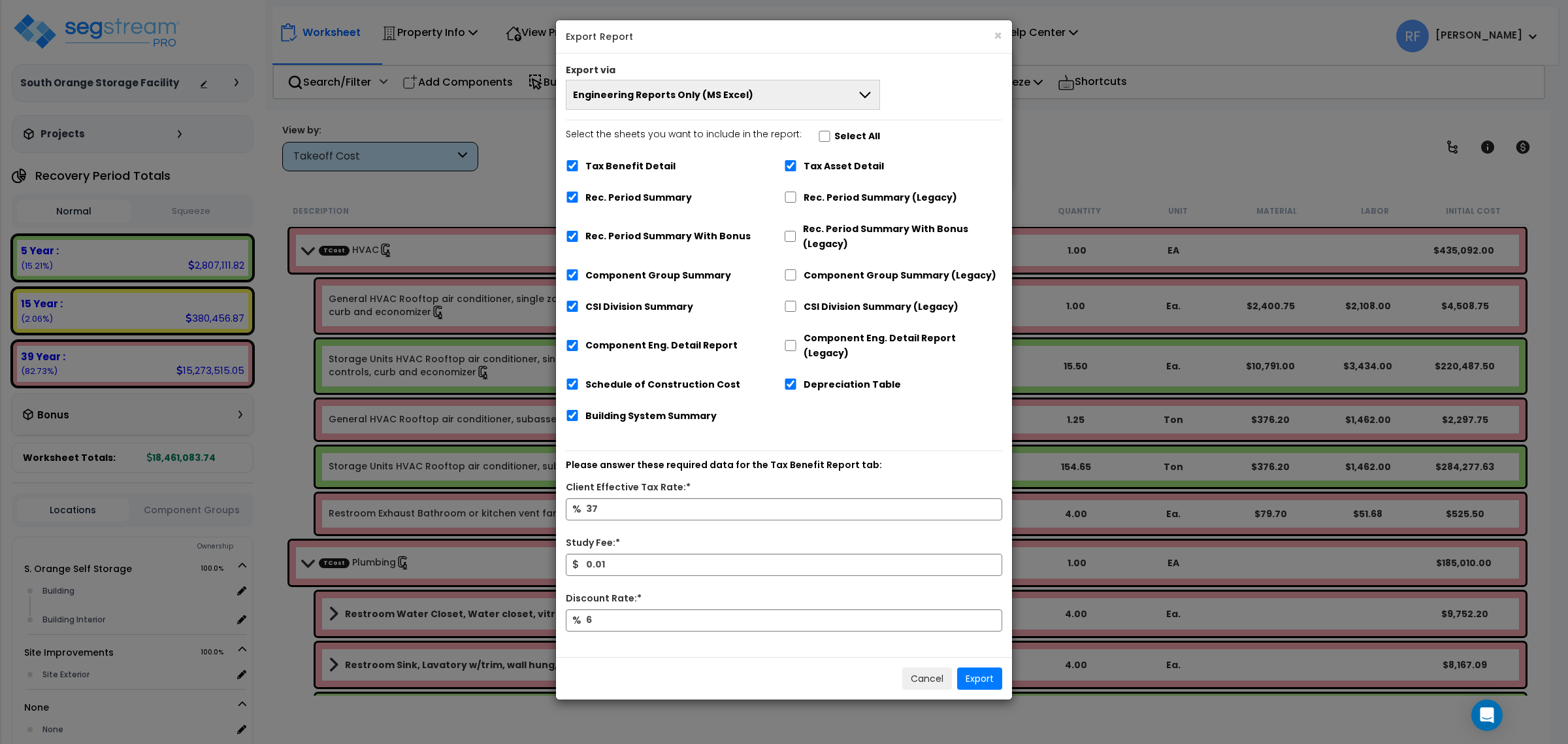
click at [854, 193] on label "Rec. Period Summary (Legacy)" at bounding box center [880, 198] width 154 height 15
click at [797, 193] on input "Rec. Period Summary (Legacy)" at bounding box center [790, 196] width 13 height 11
checkbox input "true"
checkbox input "false"
drag, startPoint x: 855, startPoint y: 217, endPoint x: 856, endPoint y: 244, distance: 27.0
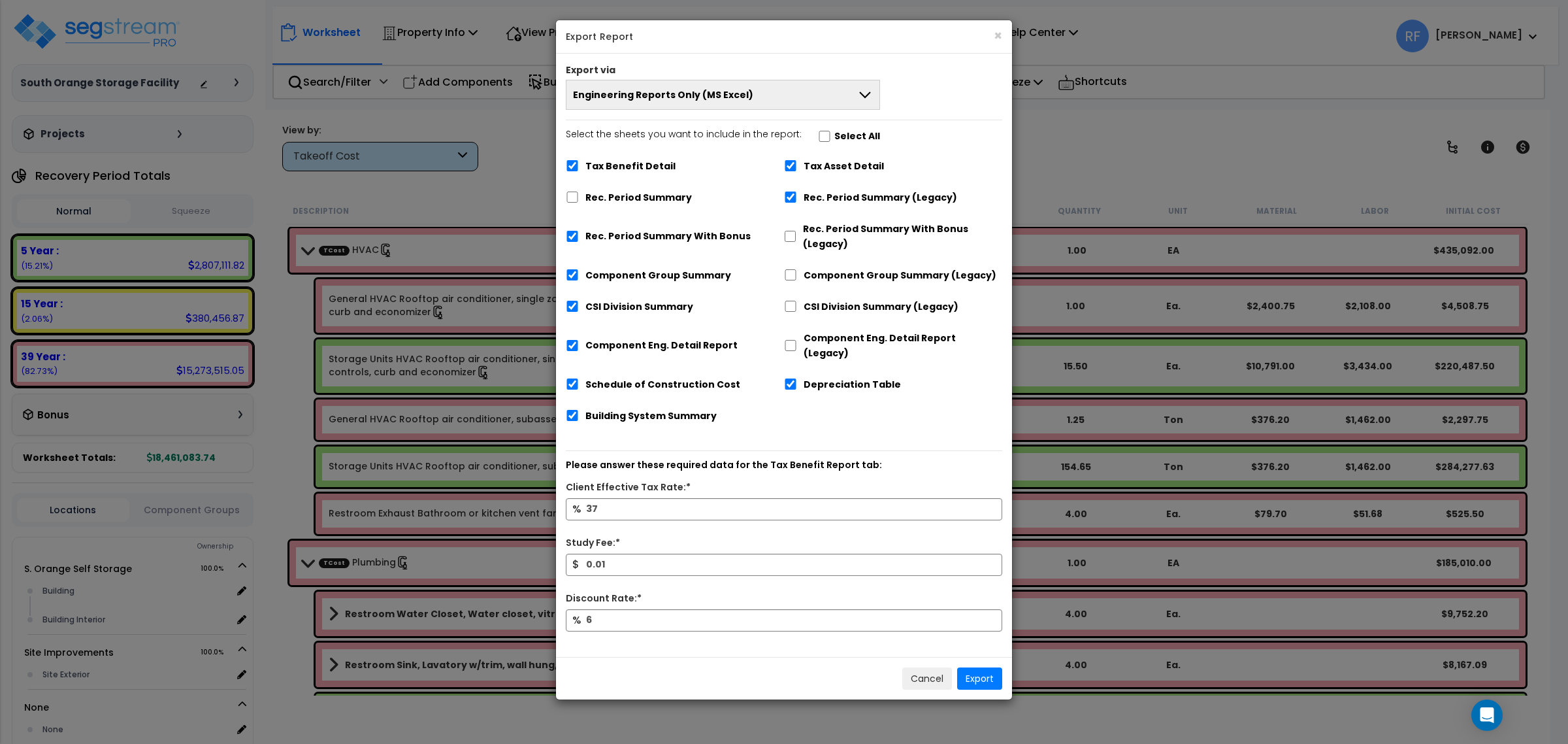
click at [856, 221] on div "Rec. Period Summary With Bonus (Legacy)" at bounding box center [893, 235] width 219 height 40
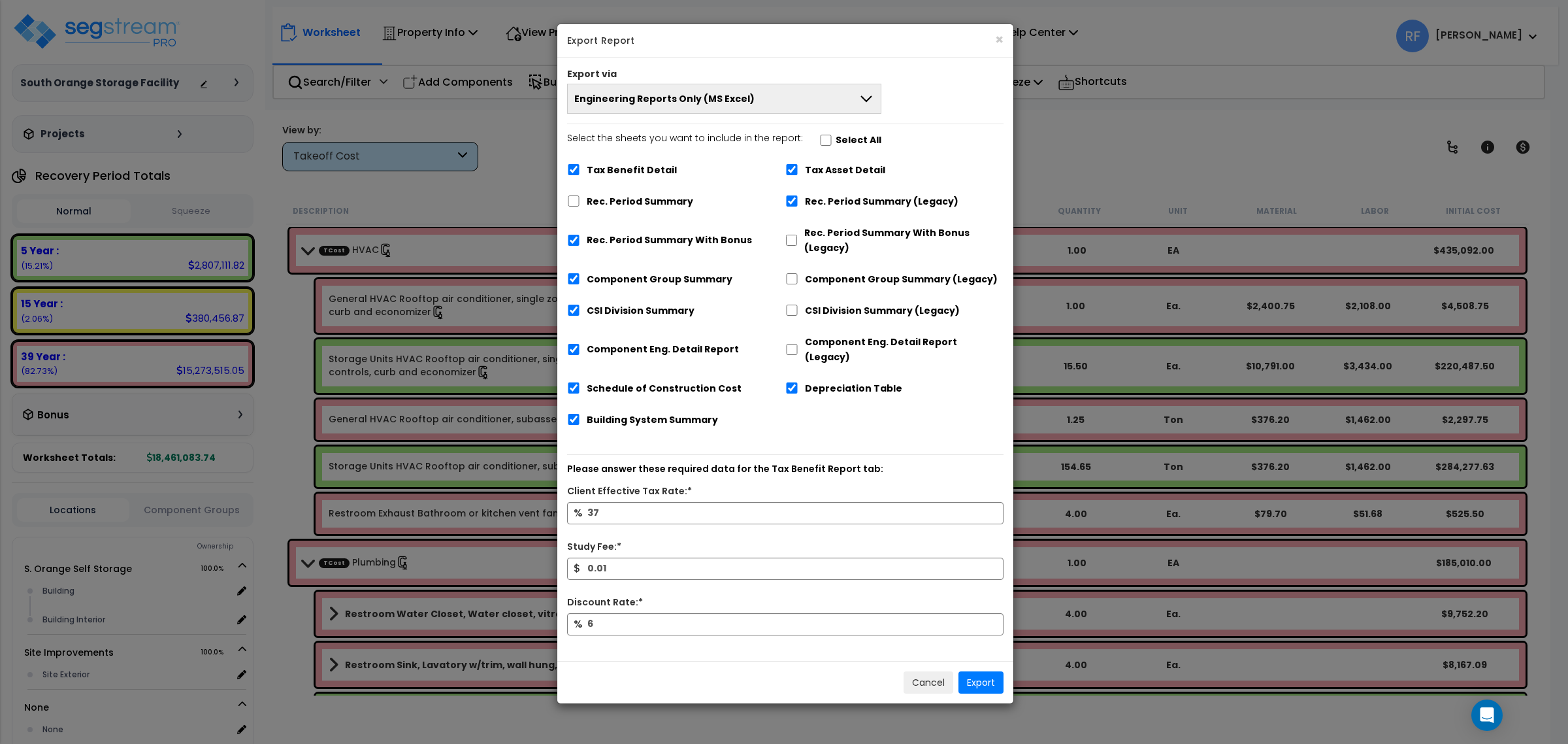
click at [853, 246] on label "Rec. Period Summary With Bonus (Legacy)" at bounding box center [904, 241] width 199 height 30
click at [798, 246] on input "Rec. Period Summary With Bonus (Legacy)" at bounding box center [791, 240] width 12 height 11
checkbox input "true"
checkbox input "false"
click at [838, 281] on label "Component Group Summary (Legacy)" at bounding box center [901, 279] width 193 height 15
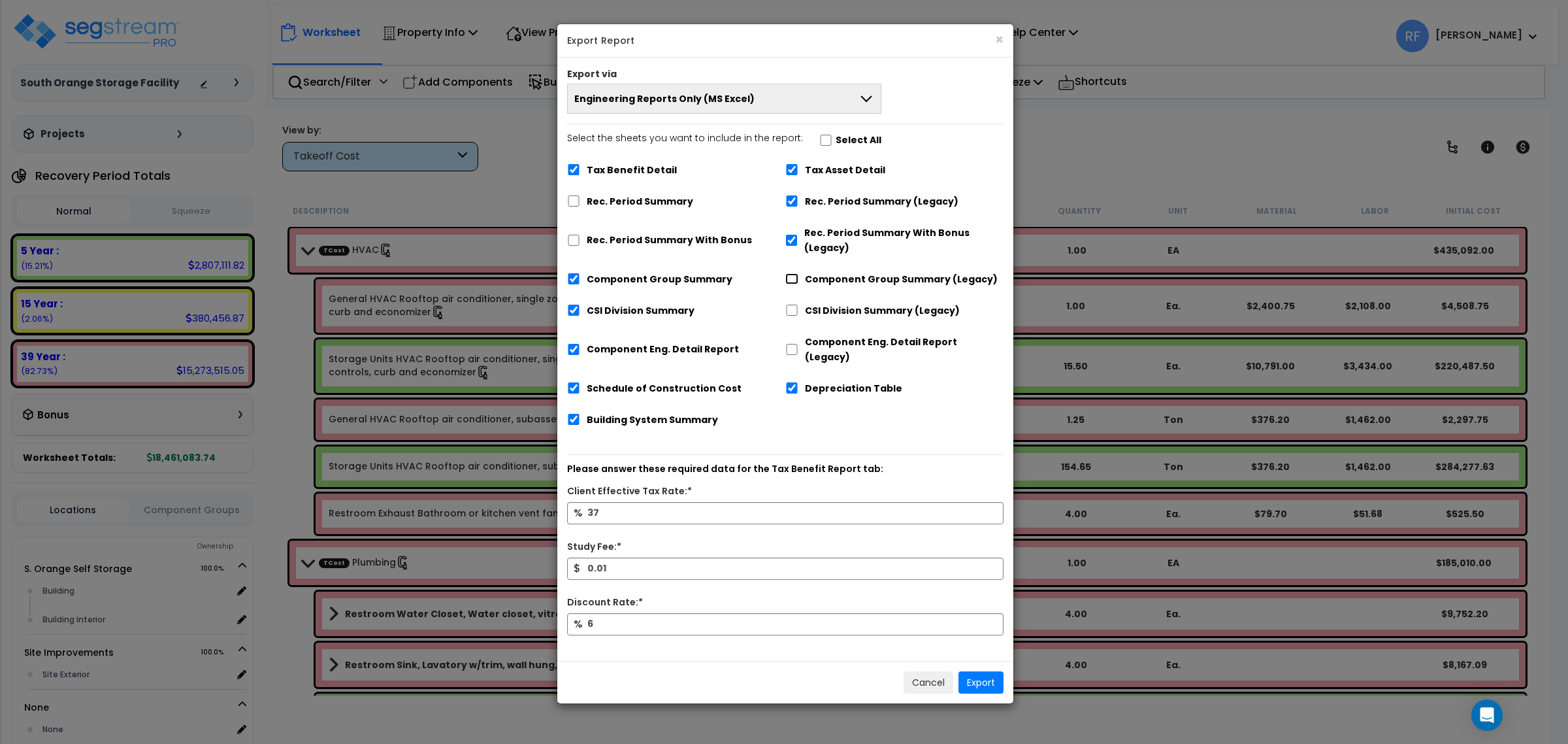
click at [798, 281] on input "Component Group Summary (Legacy)" at bounding box center [792, 279] width 13 height 11
checkbox input "true"
checkbox input "false"
click at [838, 310] on label "CSI Division Summary (Legacy)" at bounding box center [882, 310] width 155 height 15
click at [798, 310] on input "CSI Division Summary (Legacy)" at bounding box center [792, 310] width 13 height 11
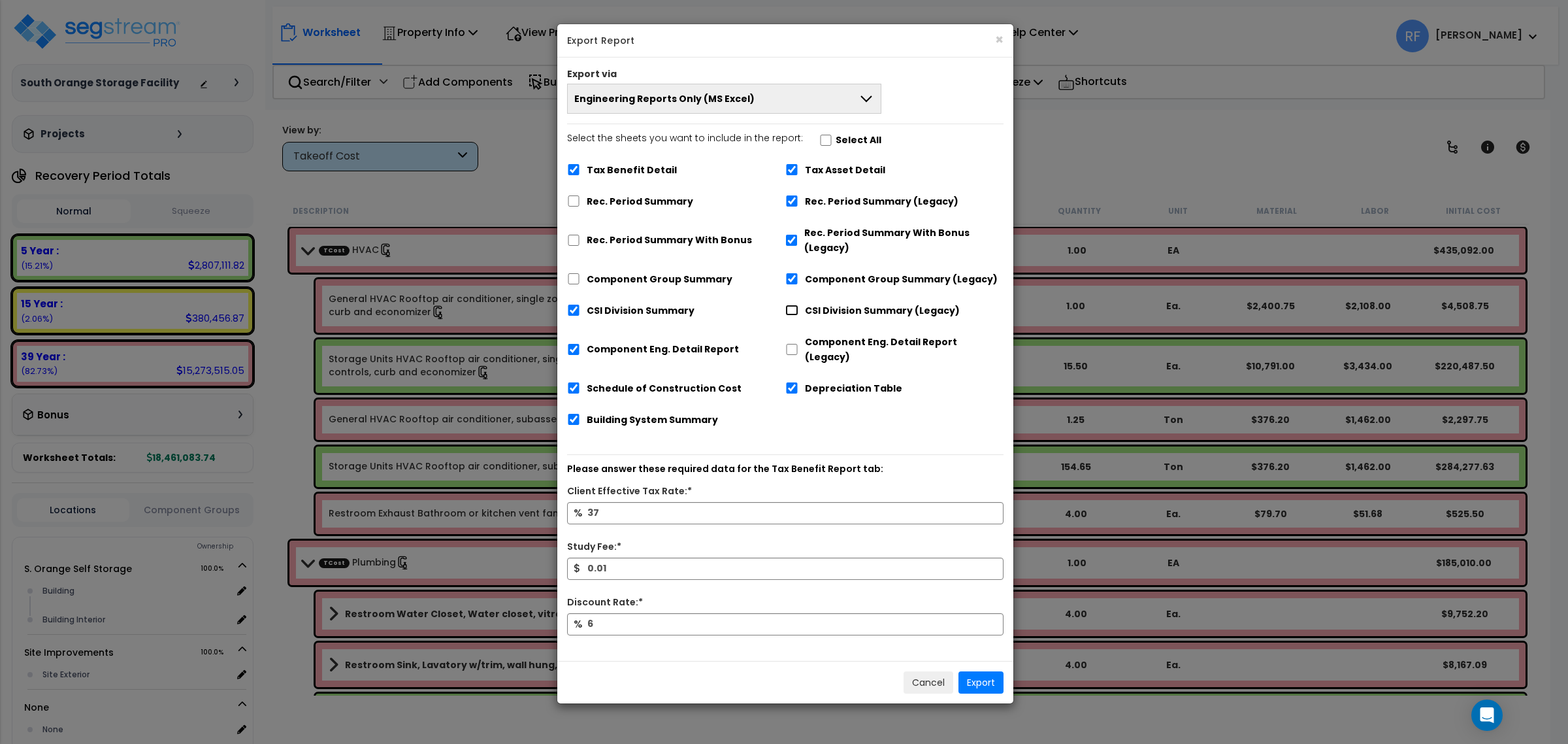
checkbox input "true"
checkbox input "false"
click at [837, 344] on label "Component Eng. Detail Report (Legacy)" at bounding box center [904, 350] width 198 height 30
click at [798, 344] on input "Component Eng. Detail Report (Legacy)" at bounding box center [792, 349] width 13 height 11
checkbox input "true"
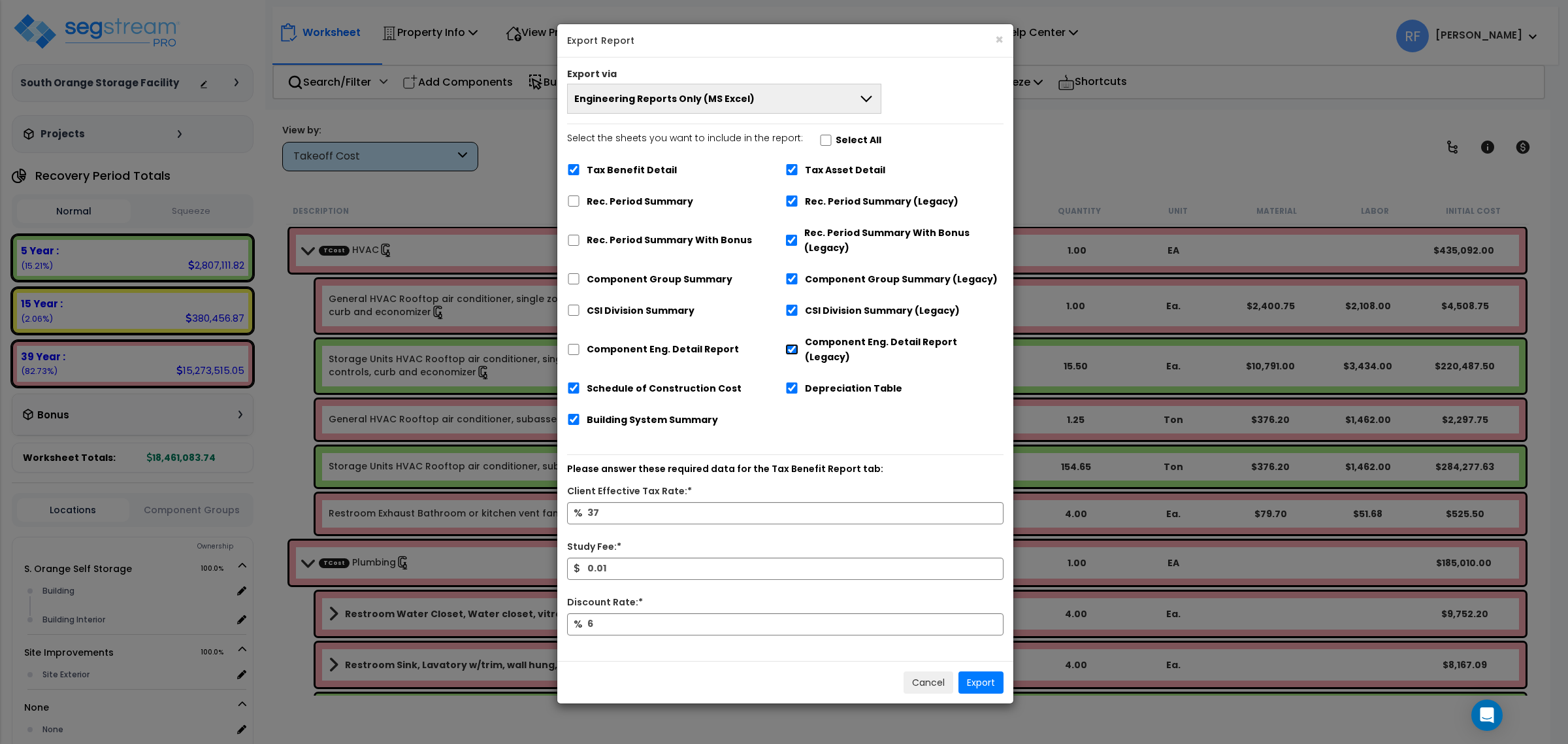
checkbox input "false"
click at [850, 105] on button "Engineering Reports Only (MS Excel)" at bounding box center [724, 99] width 314 height 30
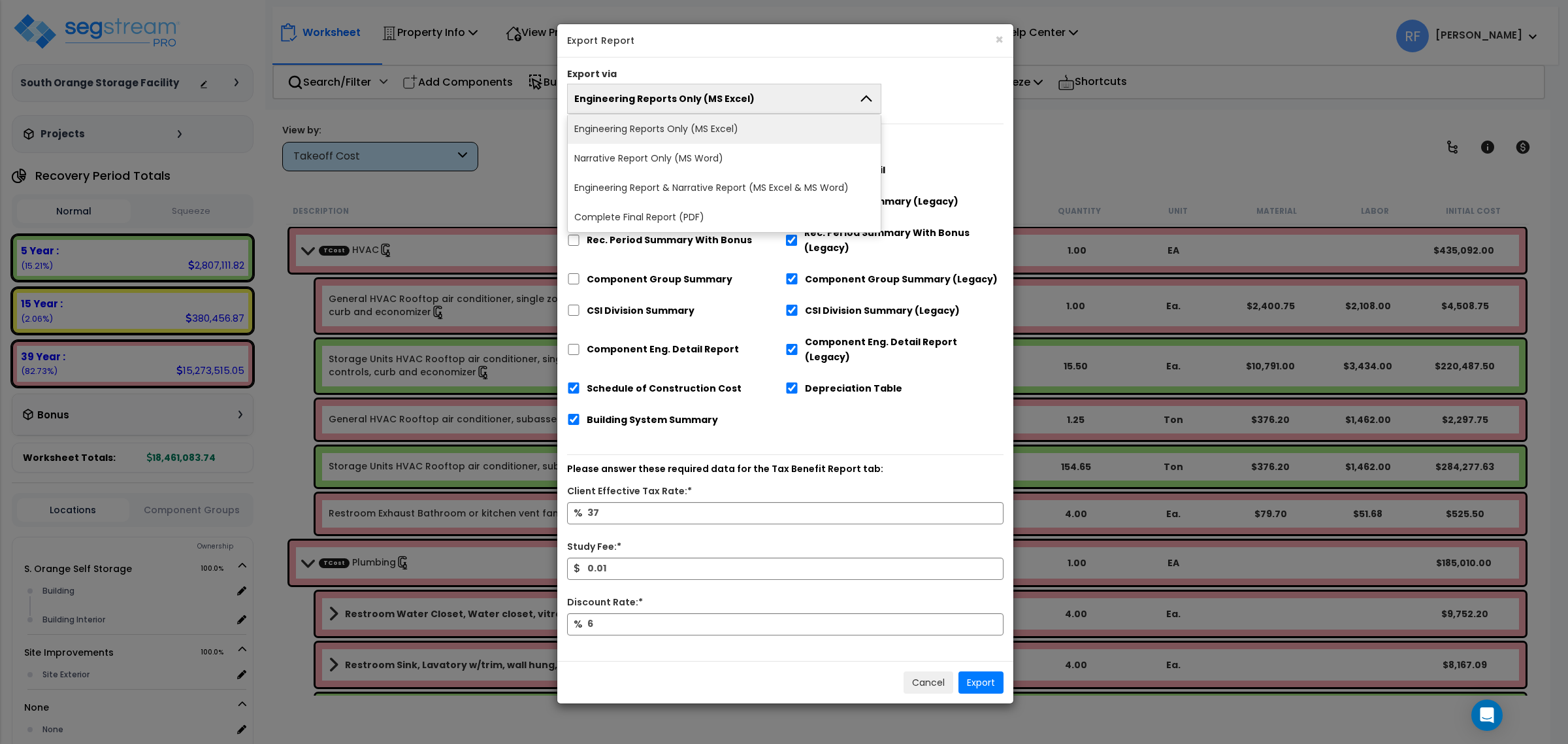
drag, startPoint x: 799, startPoint y: 177, endPoint x: 905, endPoint y: 229, distance: 118.1
click at [801, 177] on li "Engineering Report & Narrative Report (MS Excel & MS Word)" at bounding box center [724, 188] width 313 height 30
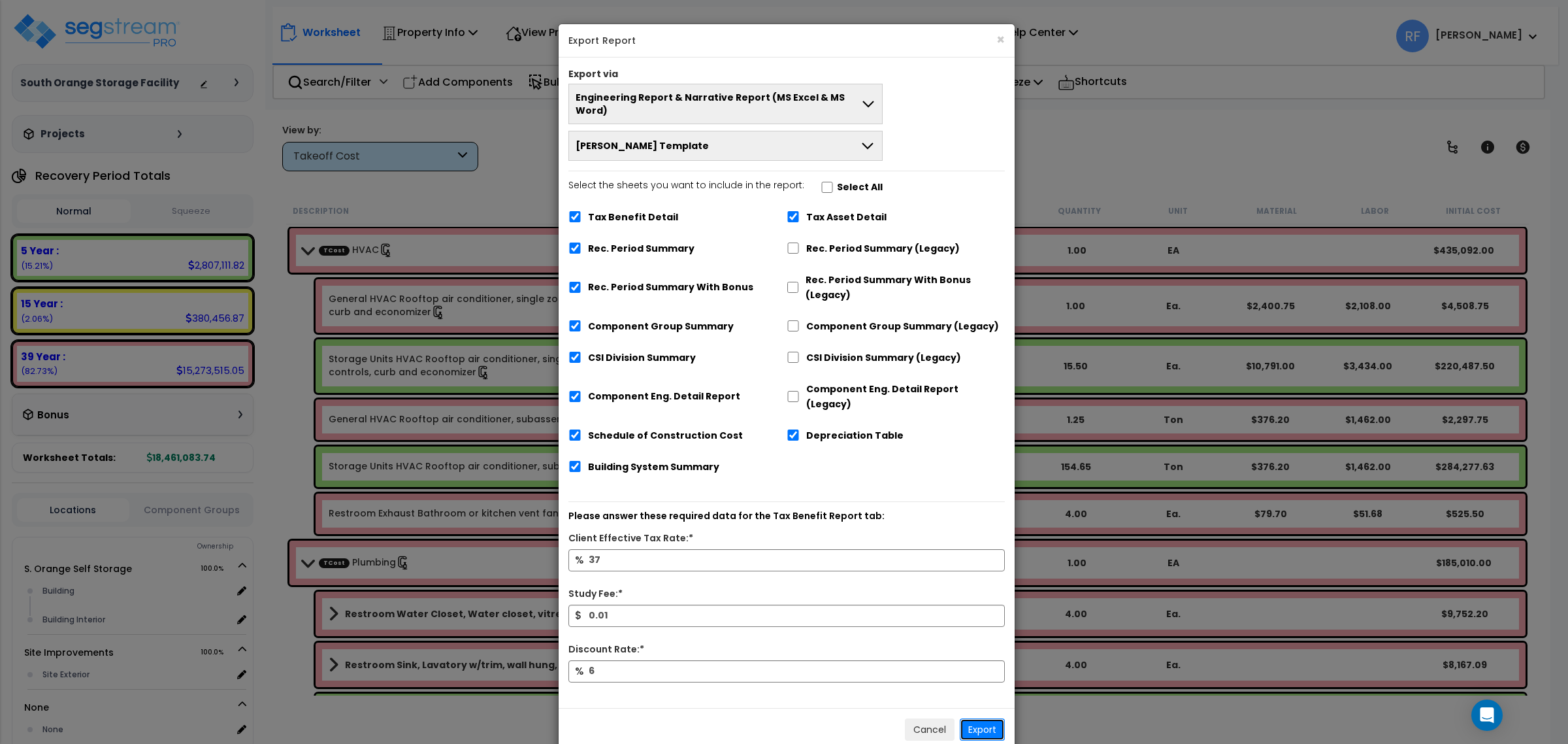
click at [995, 719] on button "Export" at bounding box center [982, 730] width 45 height 22
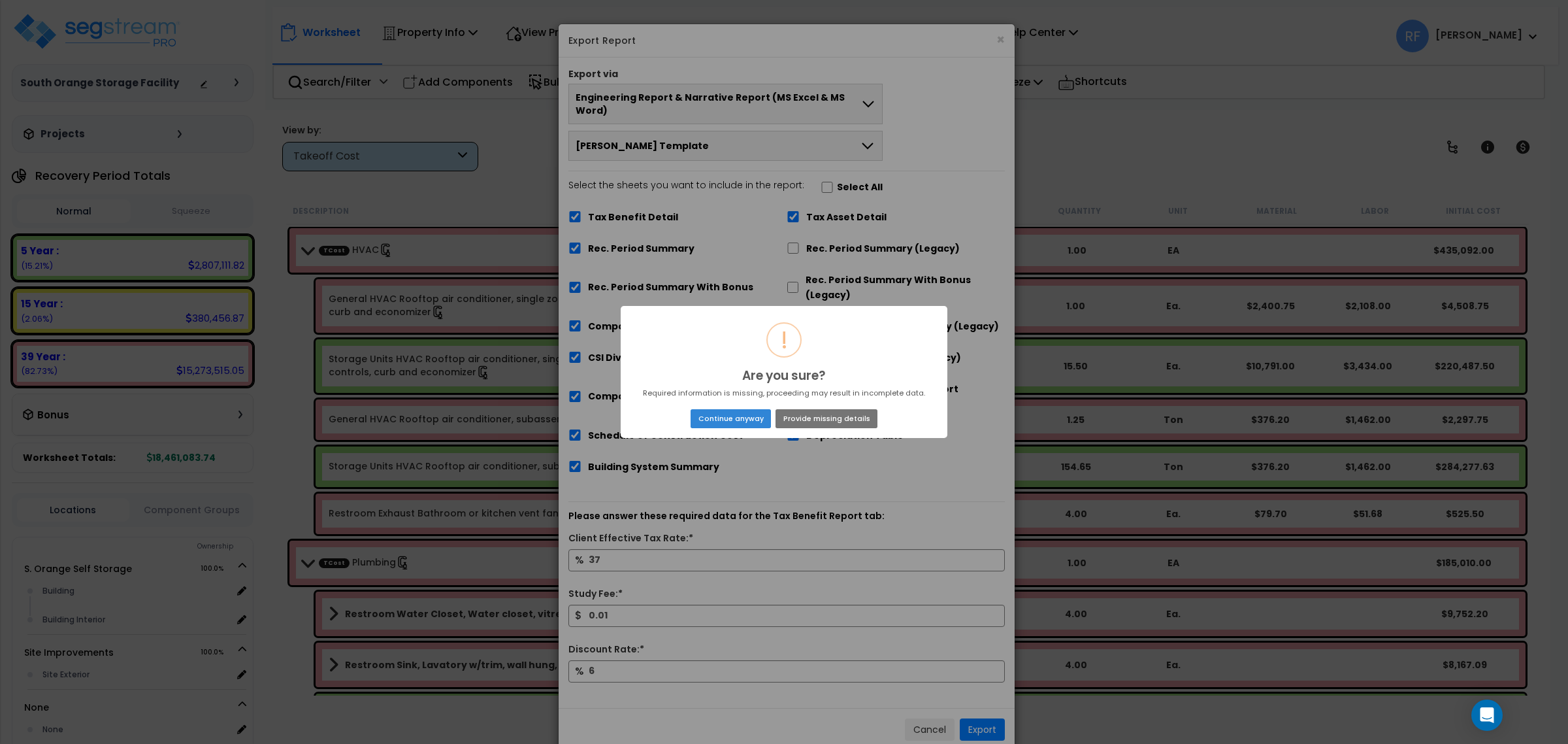
click at [747, 407] on div "Continue anyway No Provide missing details" at bounding box center [784, 419] width 310 height 23
click at [748, 413] on button "Continue anyway" at bounding box center [731, 418] width 80 height 18
